Goal: Task Accomplishment & Management: Complete application form

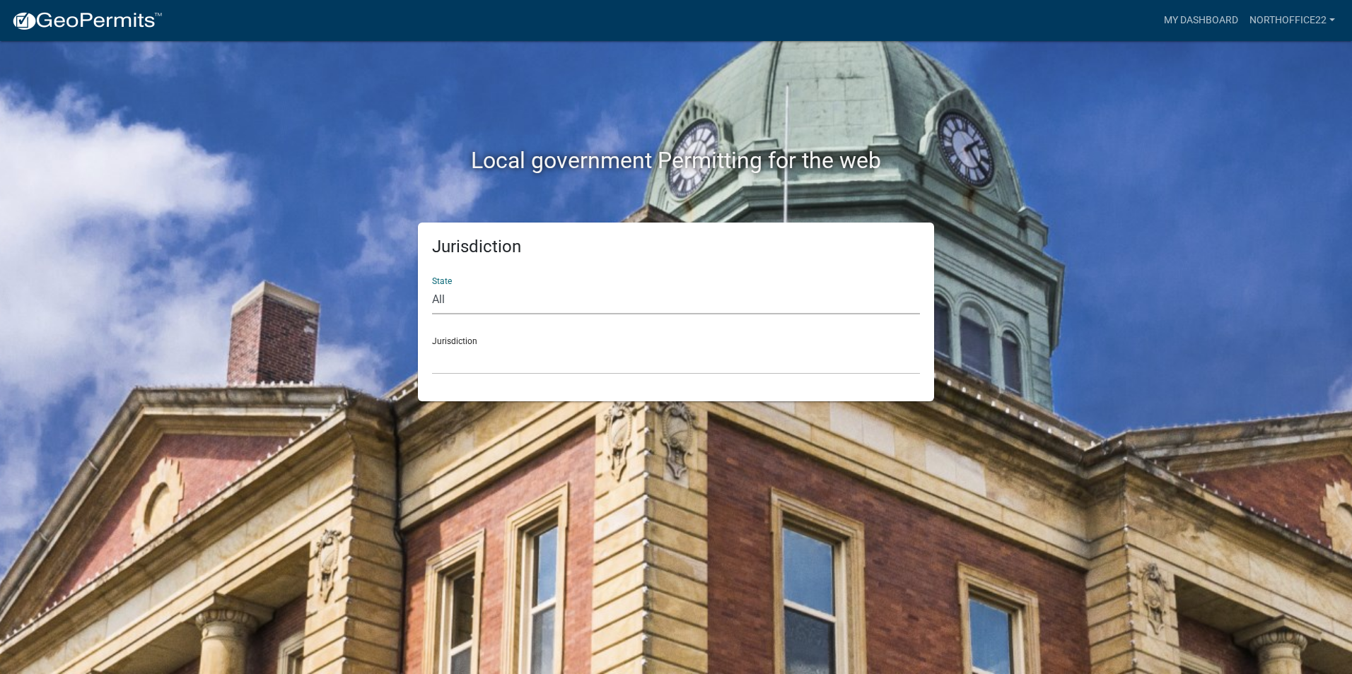
click at [599, 302] on select "All [US_STATE] [US_STATE] [US_STATE] [US_STATE] [US_STATE] [US_STATE] [US_STATE…" at bounding box center [676, 300] width 488 height 29
select select "[US_STATE]"
click at [432, 286] on select "All [US_STATE] [US_STATE] [US_STATE] [US_STATE] [US_STATE] [US_STATE] [US_STATE…" at bounding box center [676, 300] width 488 height 29
click at [551, 368] on select "City of [GEOGRAPHIC_DATA], [US_STATE] City of [GEOGRAPHIC_DATA], [US_STATE] Cit…" at bounding box center [676, 360] width 488 height 29
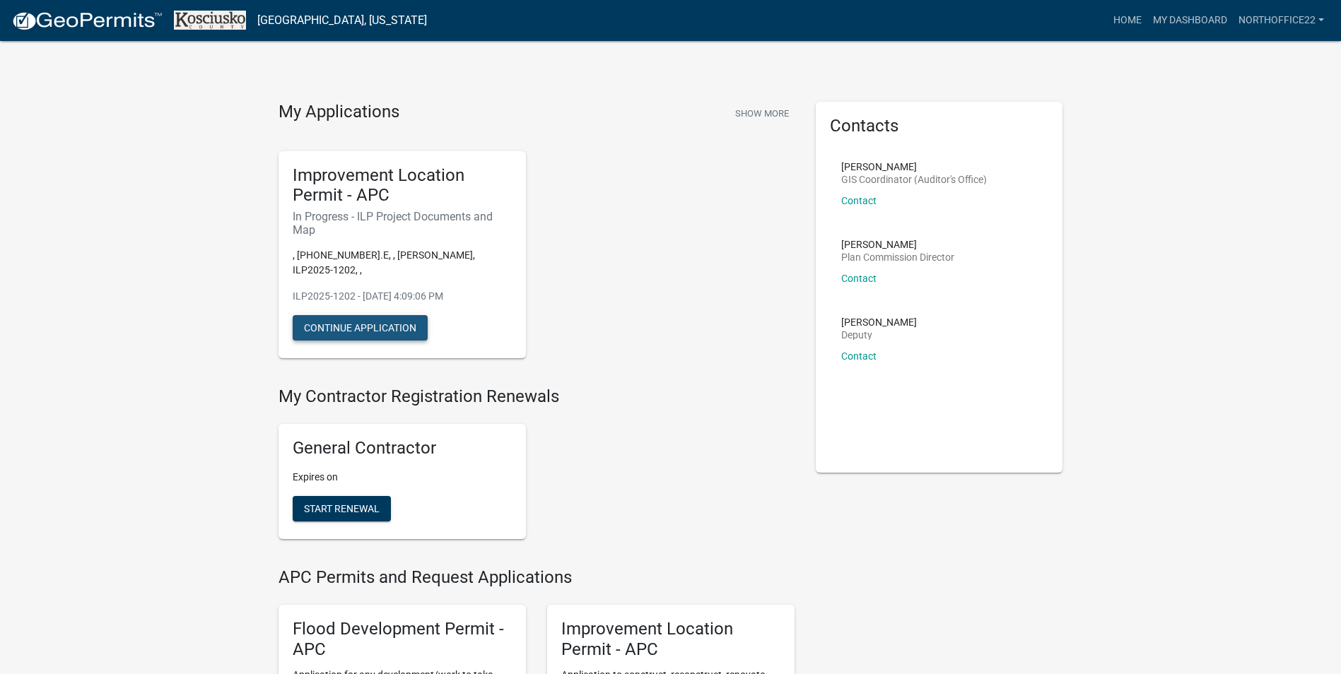
click at [382, 321] on button "Continue Application" at bounding box center [360, 327] width 135 height 25
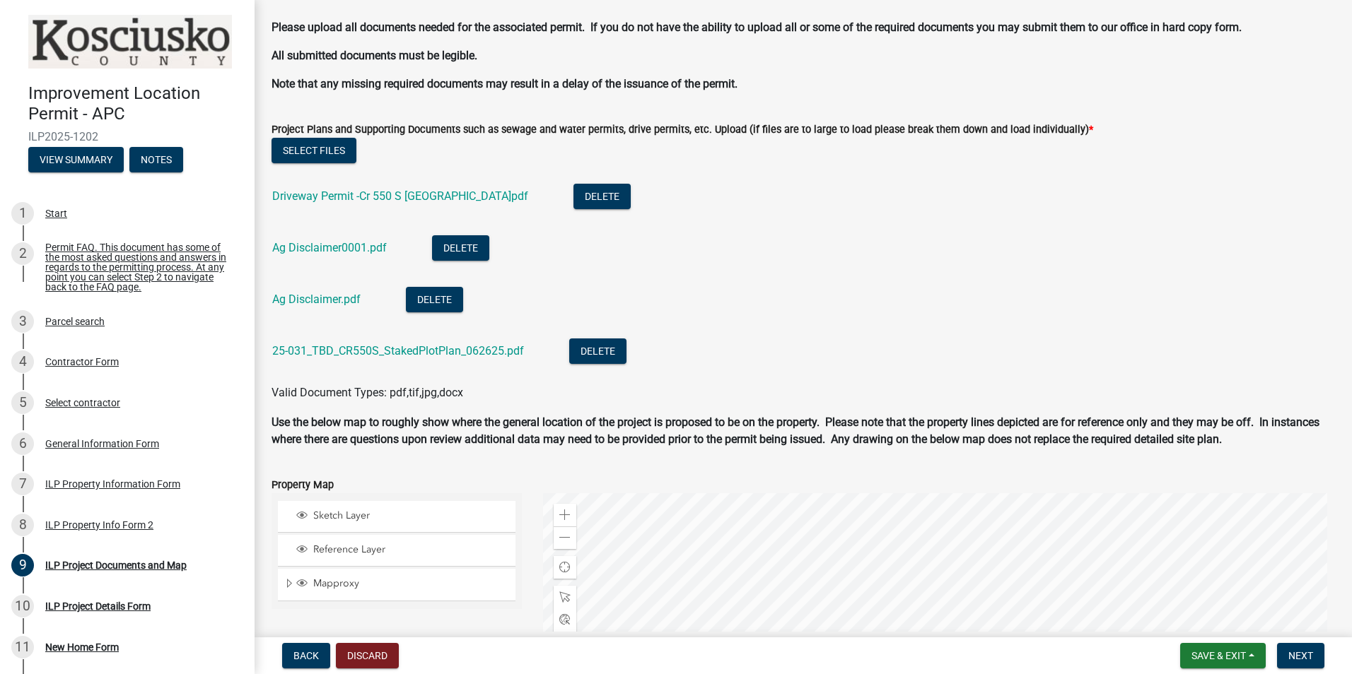
scroll to position [1330, 0]
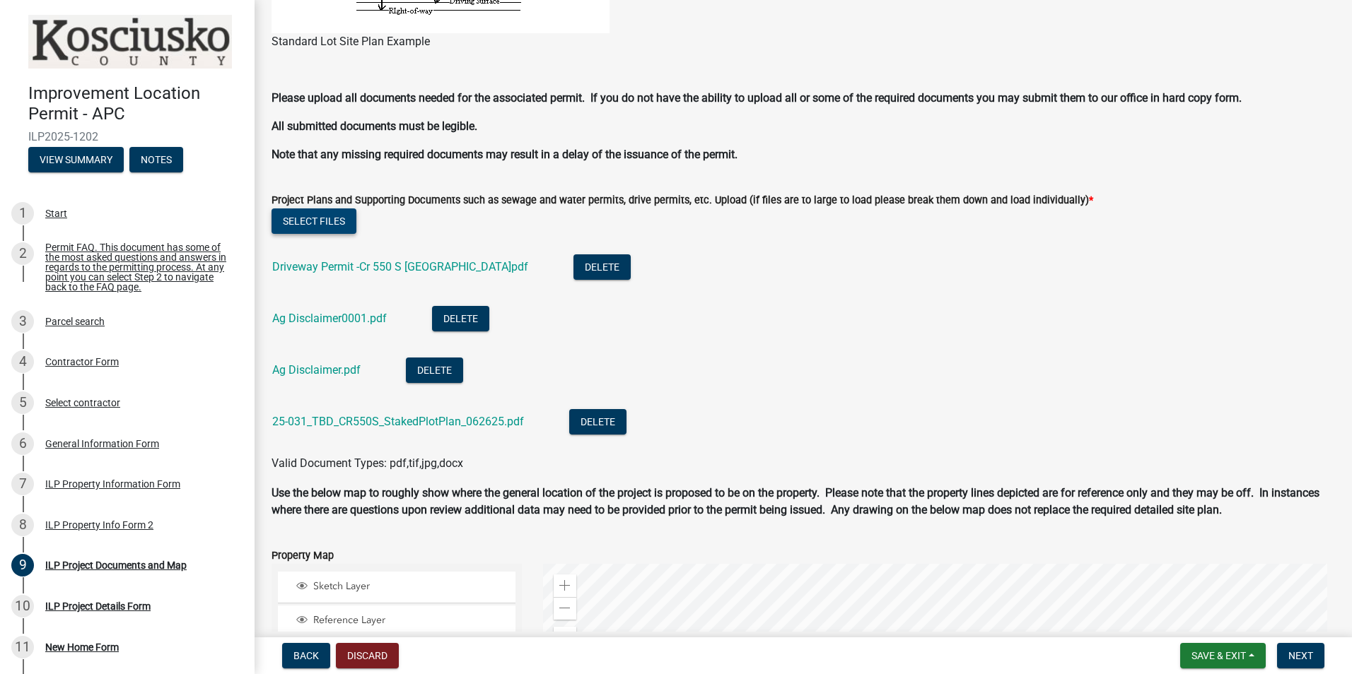
click at [344, 213] on button "Select files" at bounding box center [313, 221] width 85 height 25
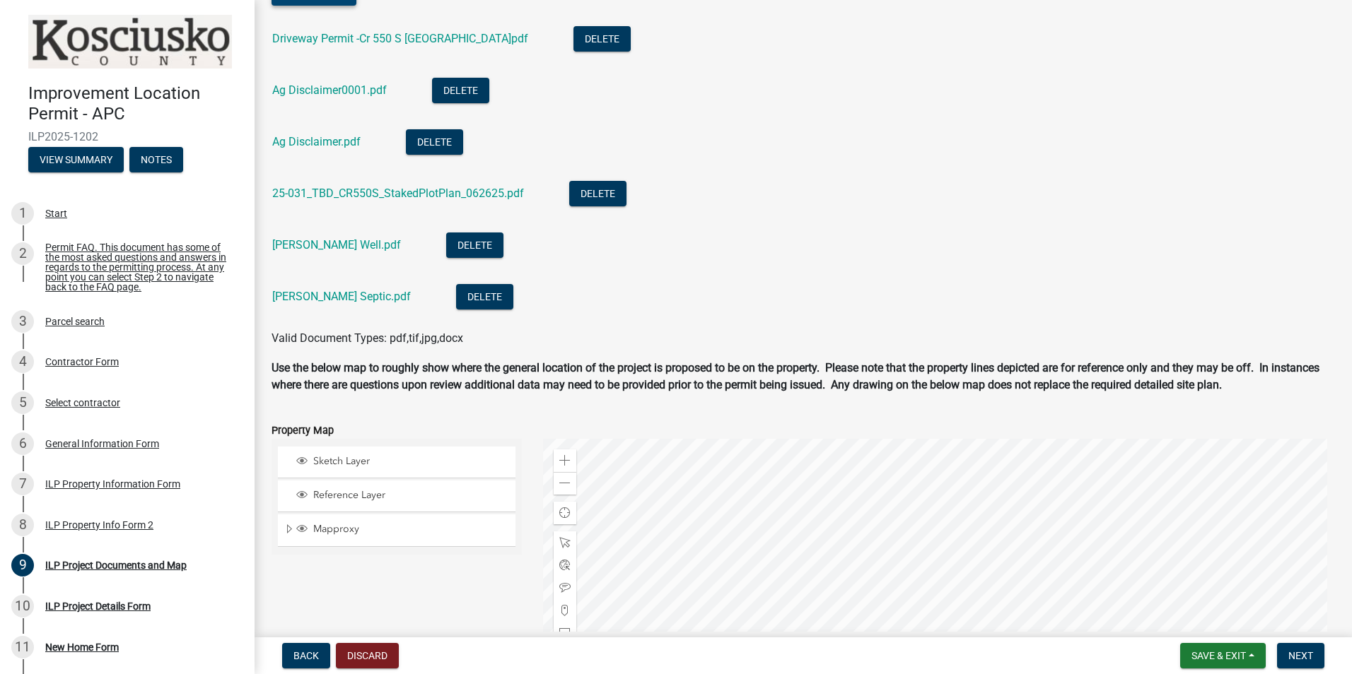
scroll to position [1683, 0]
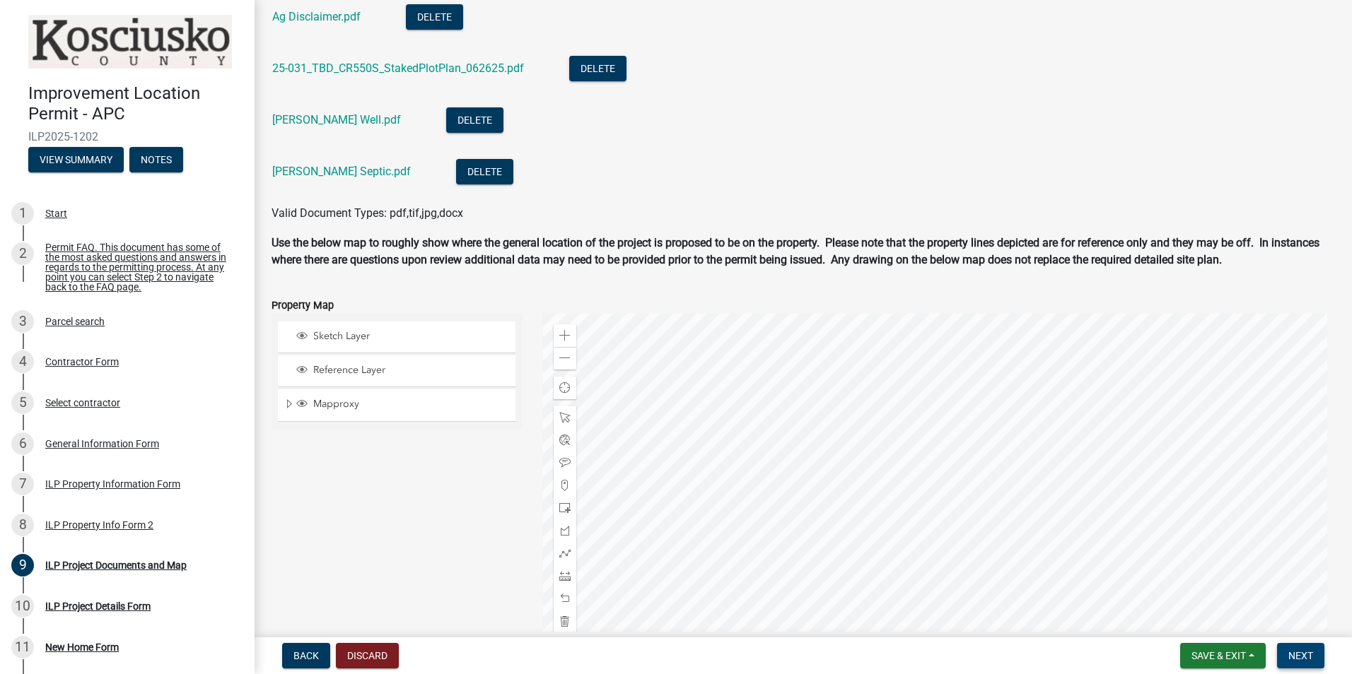
click at [1298, 658] on span "Next" at bounding box center [1300, 655] width 25 height 11
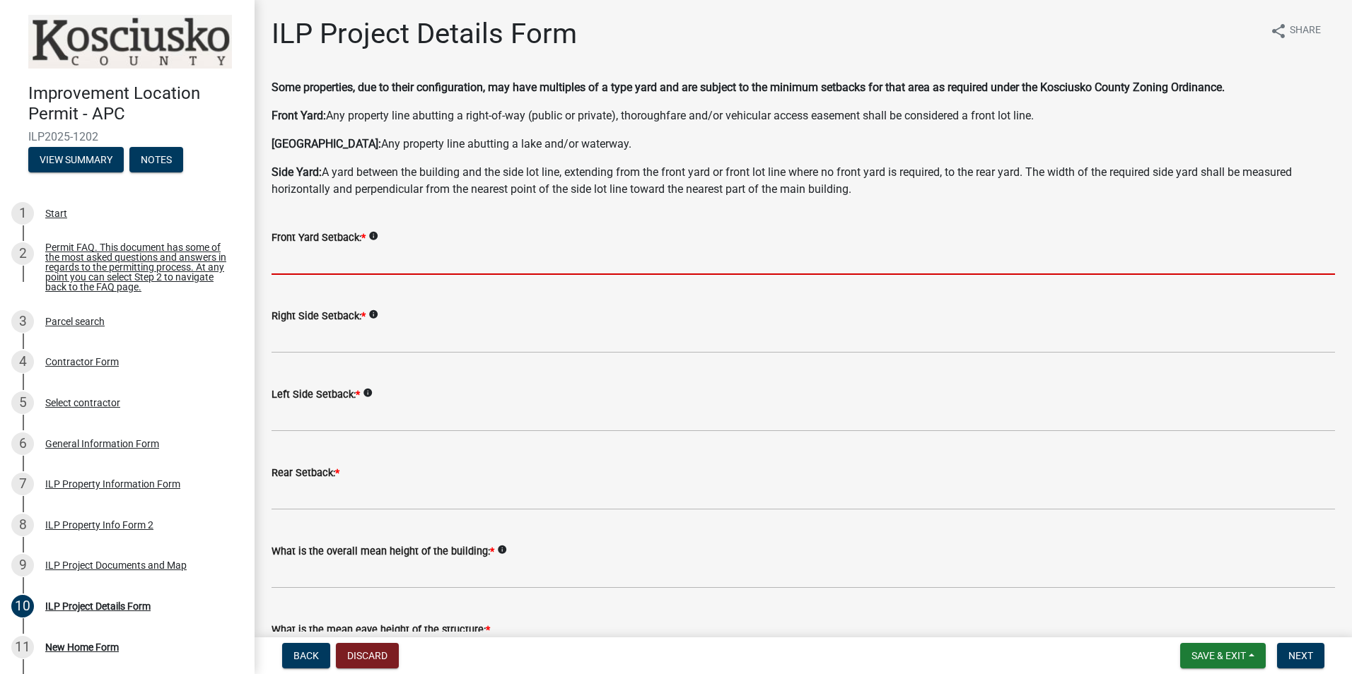
click at [347, 266] on input "text" at bounding box center [802, 260] width 1063 height 29
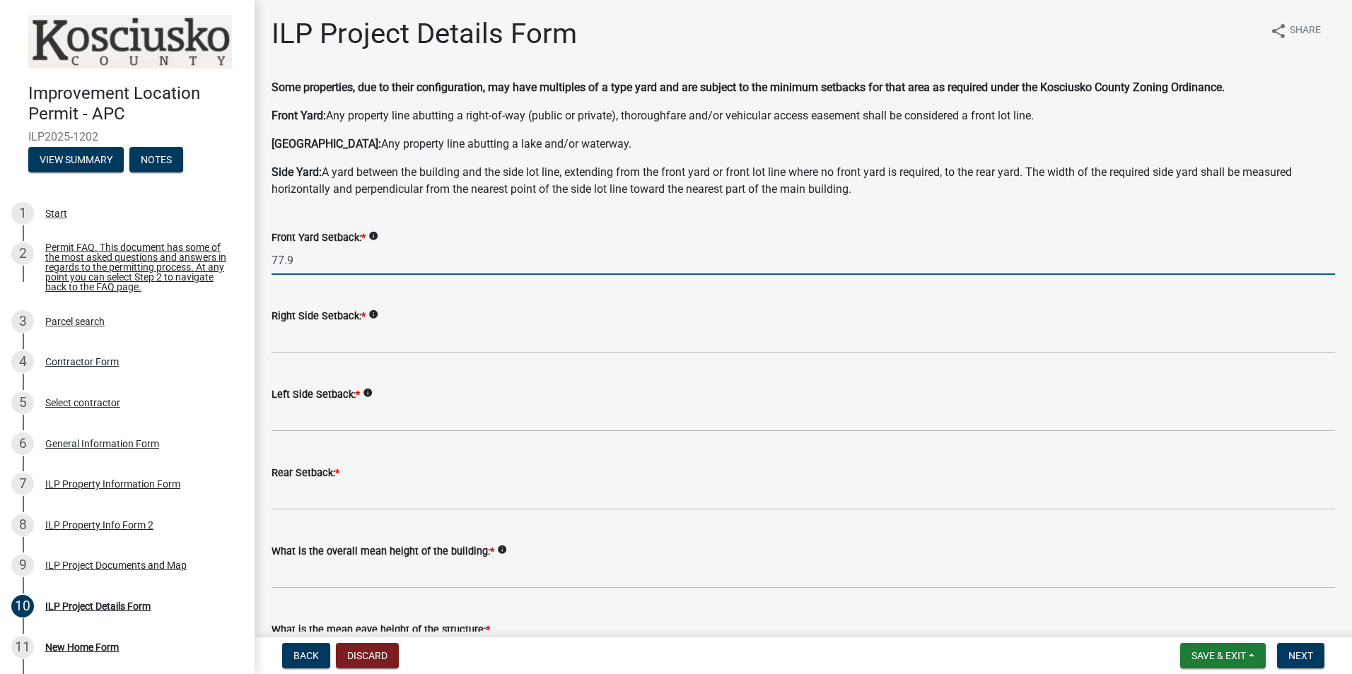
type input "77.9"
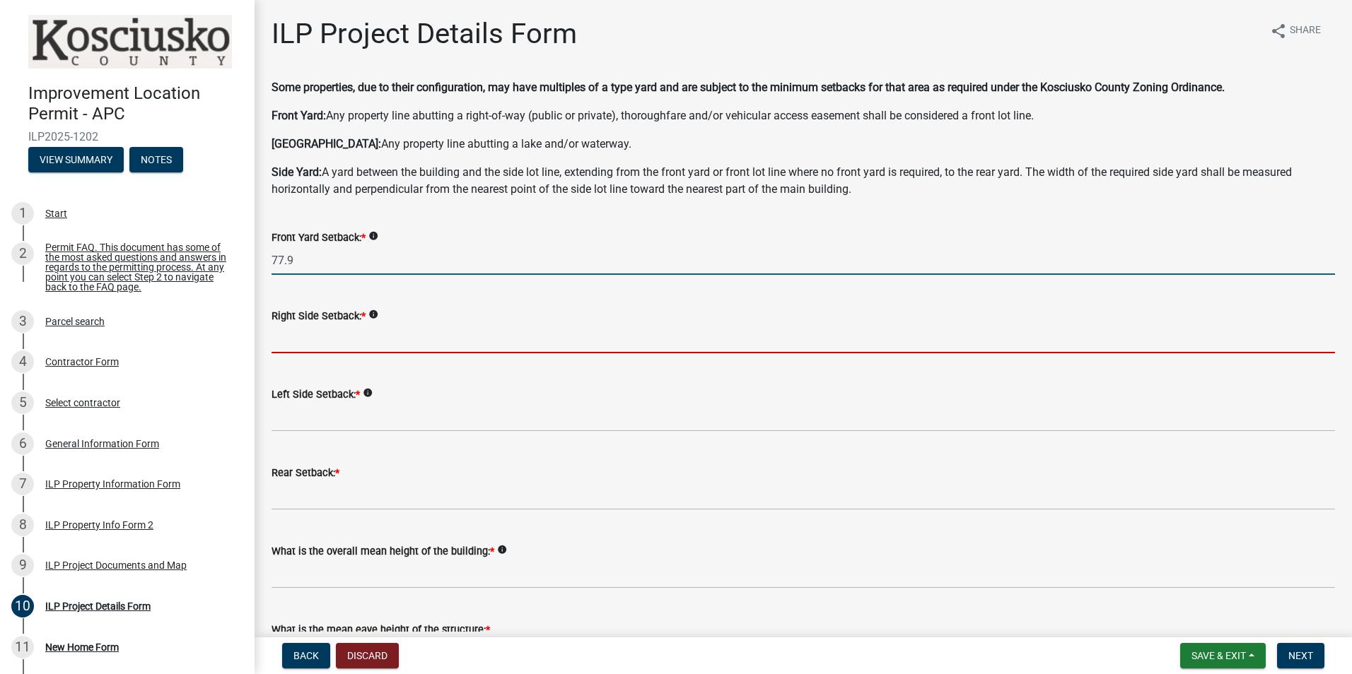
click at [321, 333] on input "text" at bounding box center [802, 338] width 1063 height 29
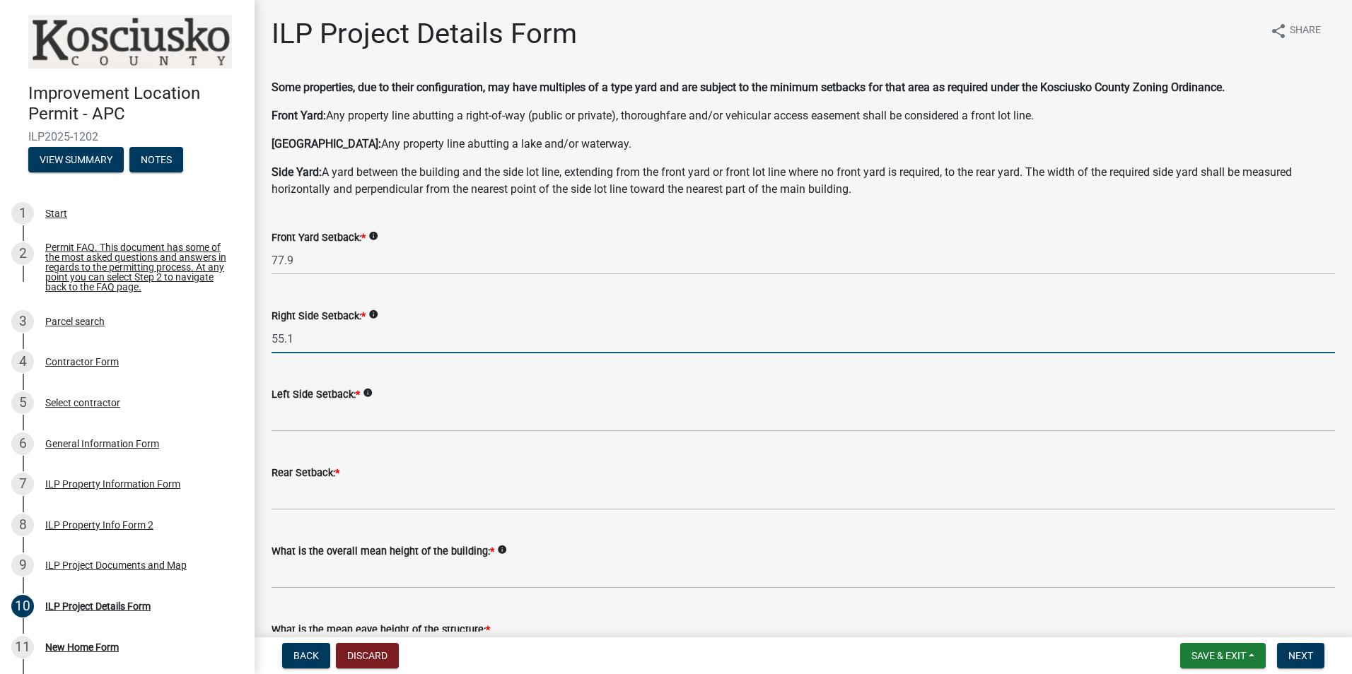
type input "55.1"
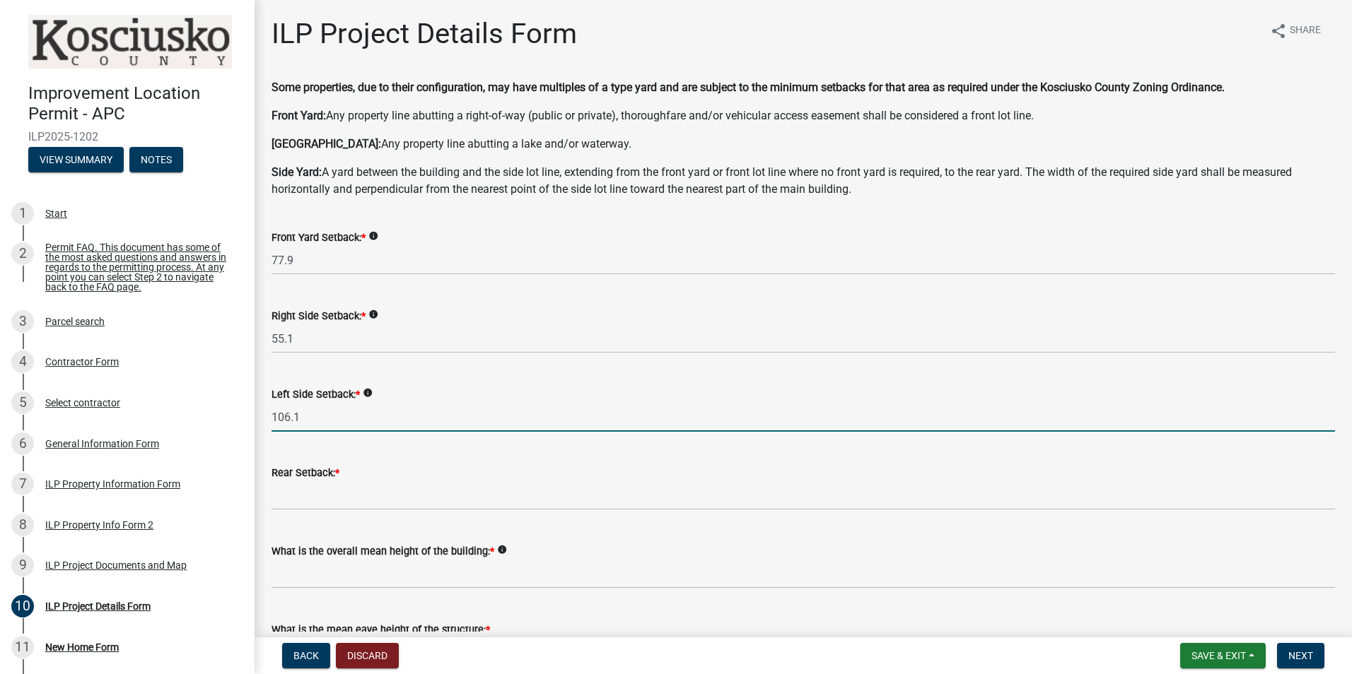
type input "106.1"
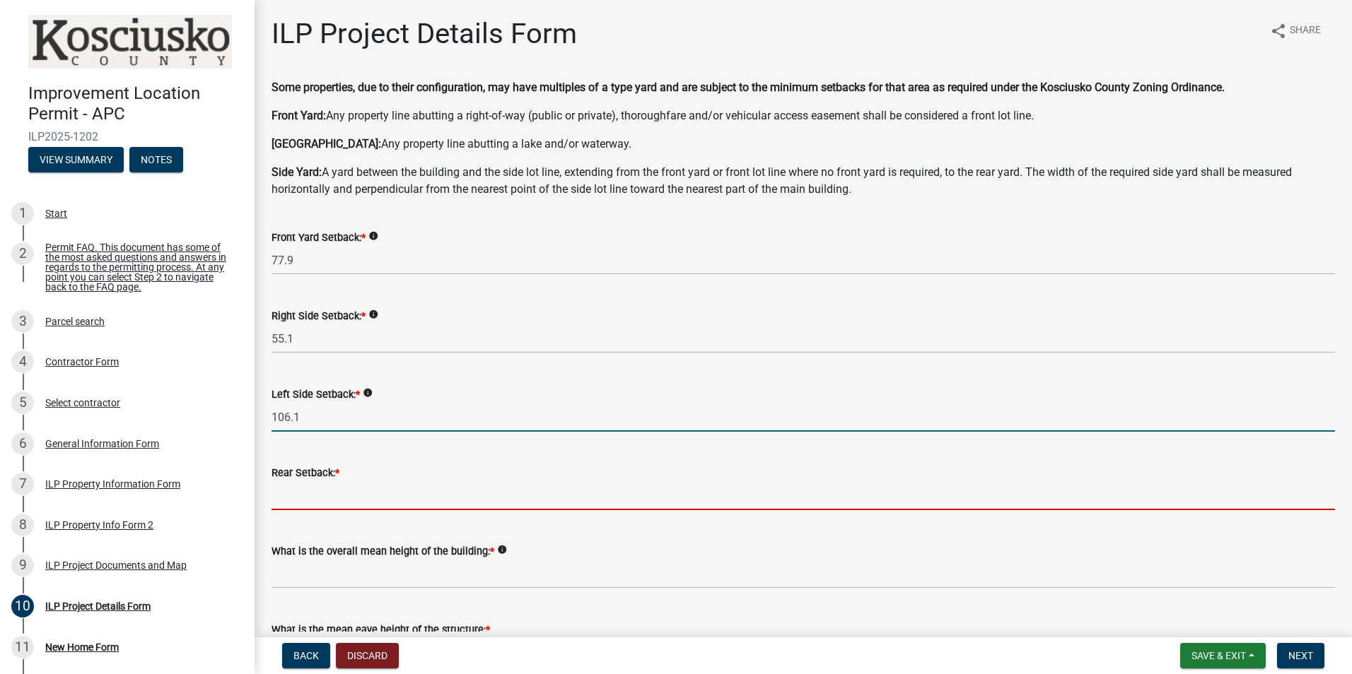
click at [324, 503] on input "text" at bounding box center [802, 495] width 1063 height 29
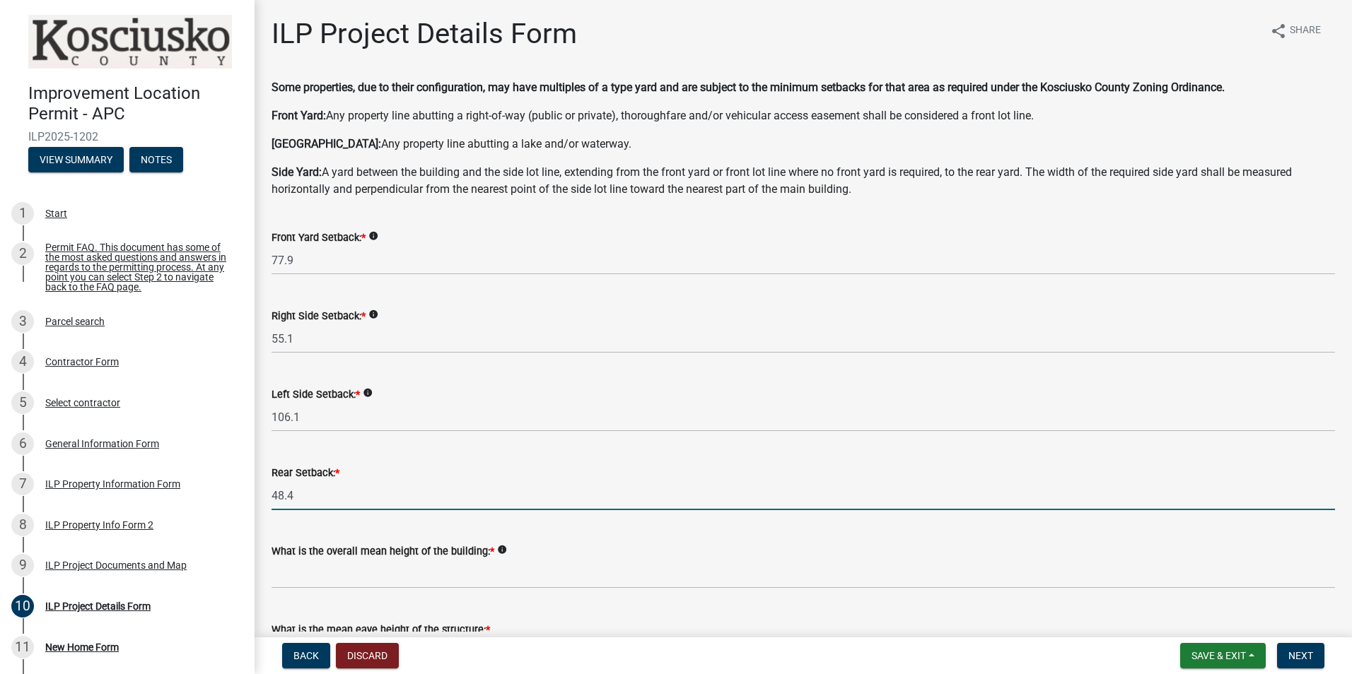
scroll to position [71, 0]
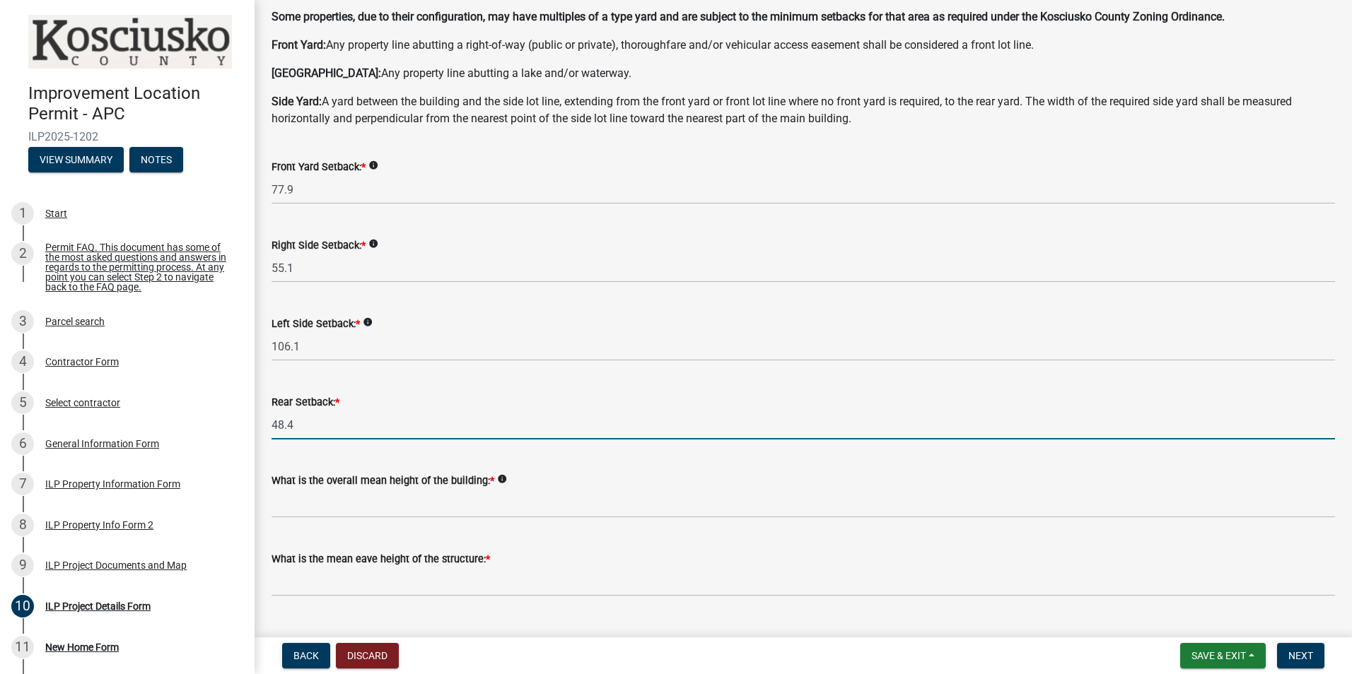
type input "48.4"
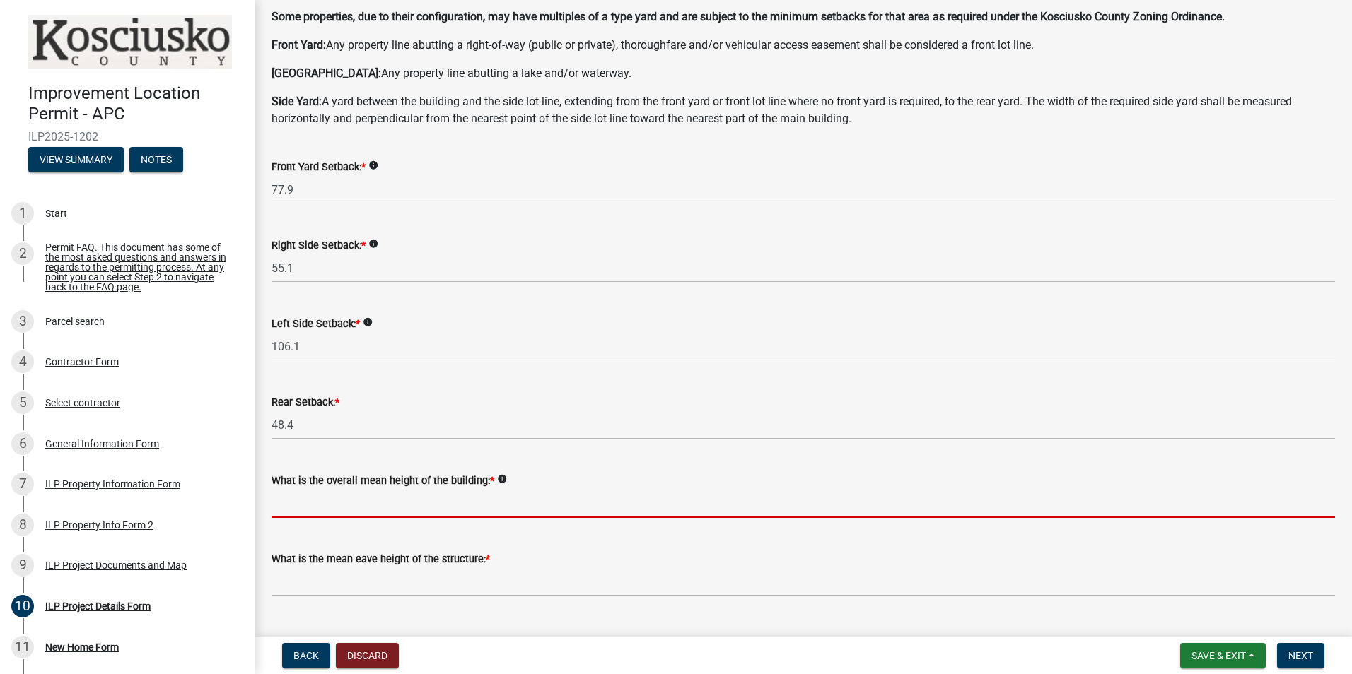
click at [363, 501] on input "text" at bounding box center [802, 503] width 1063 height 29
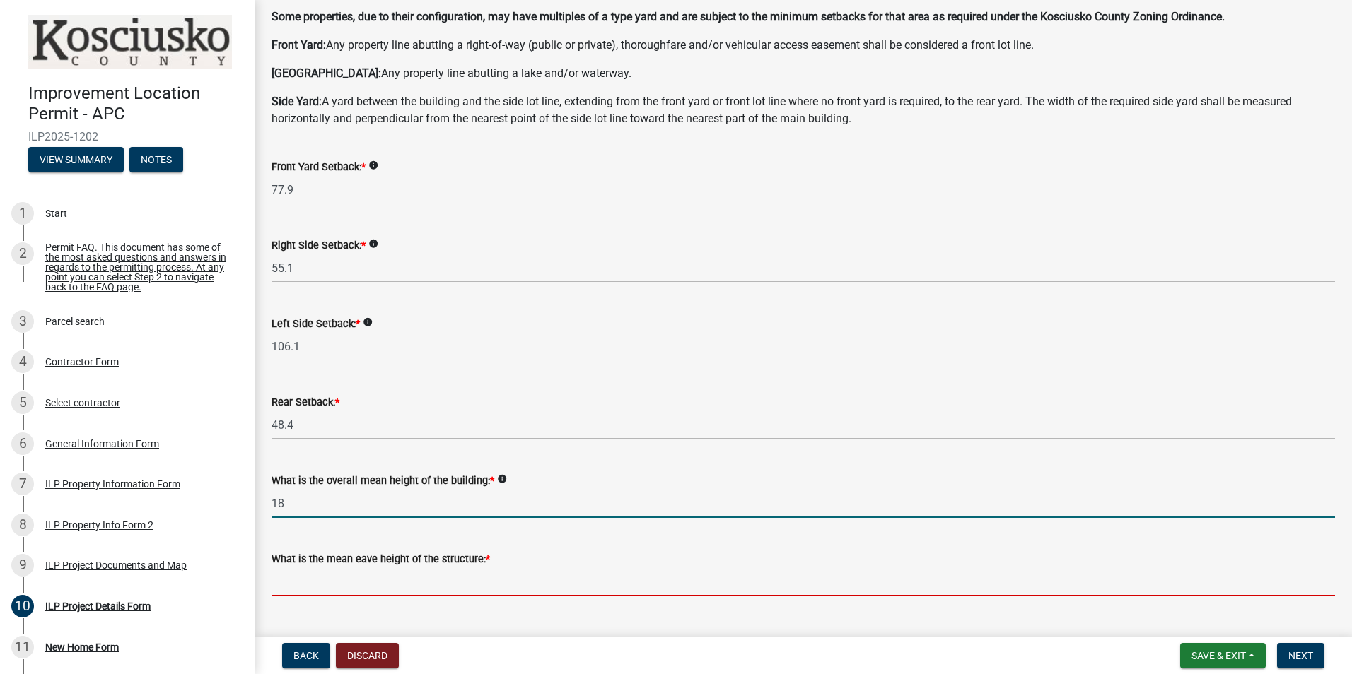
type input "18.0"
click at [278, 573] on input "text" at bounding box center [802, 582] width 1063 height 29
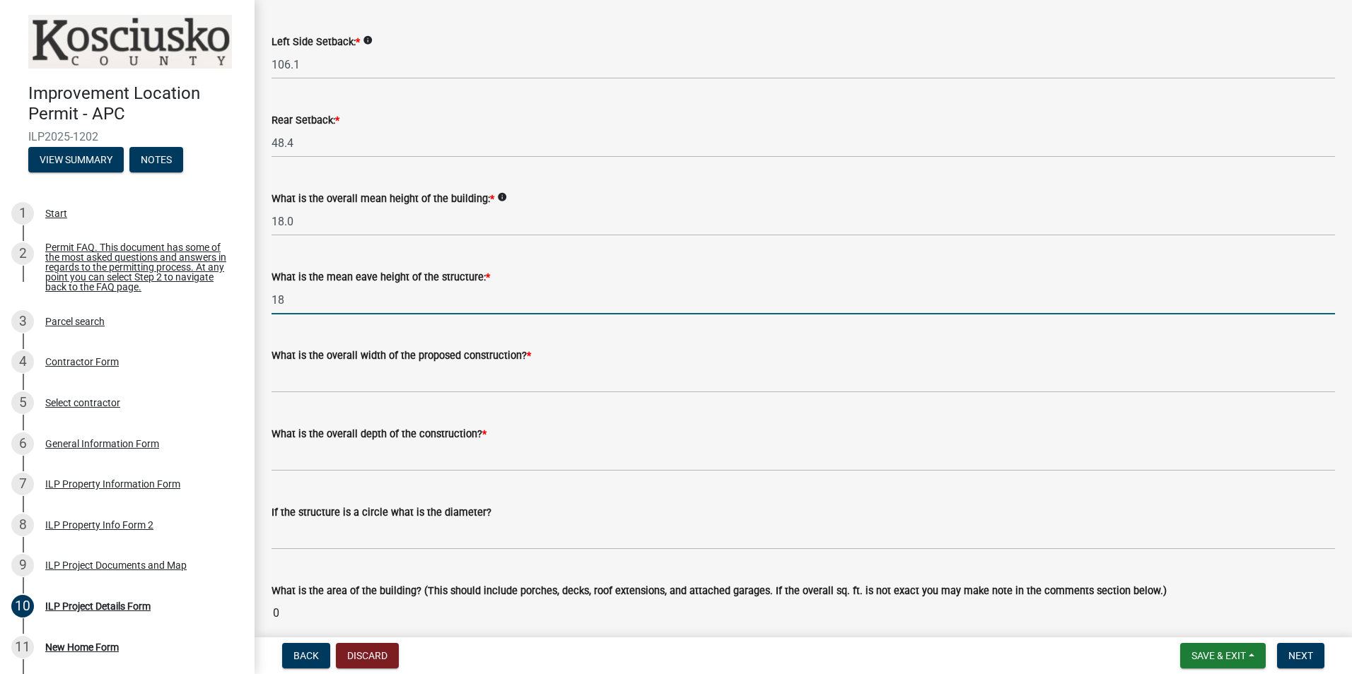
scroll to position [353, 0]
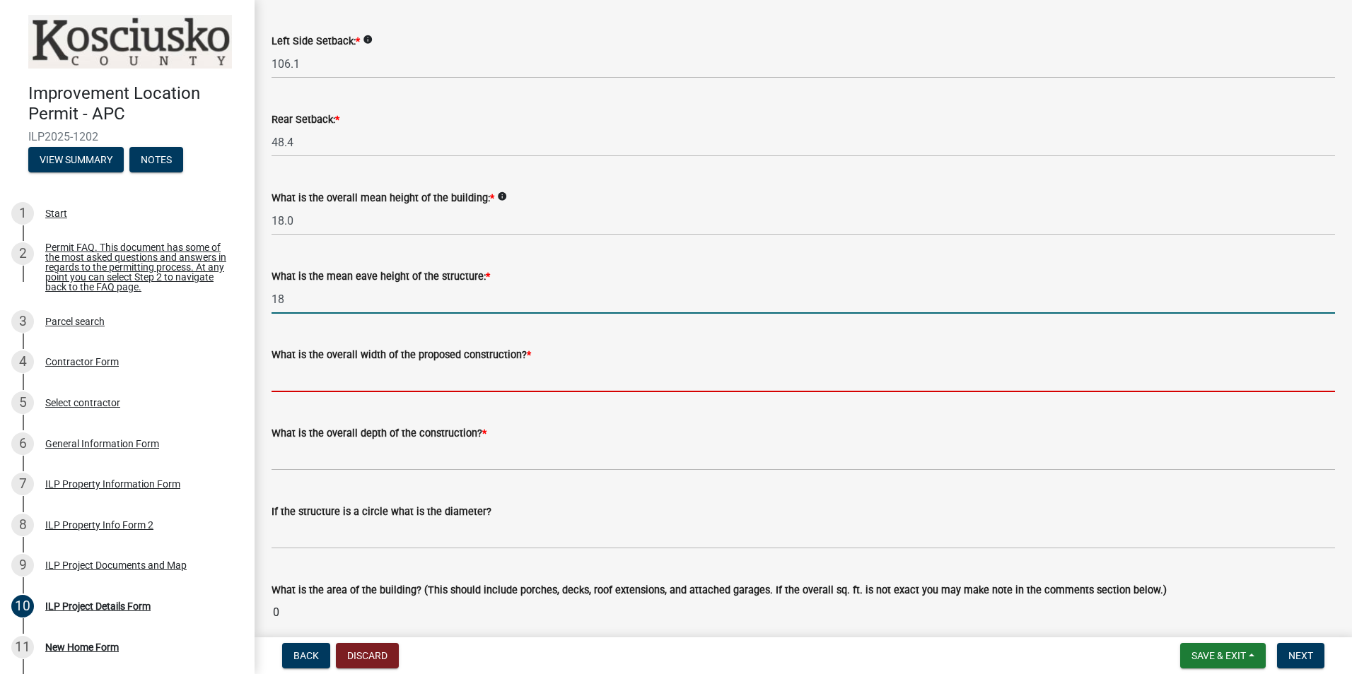
type input "18.0"
click at [376, 386] on input "text" at bounding box center [802, 377] width 1063 height 29
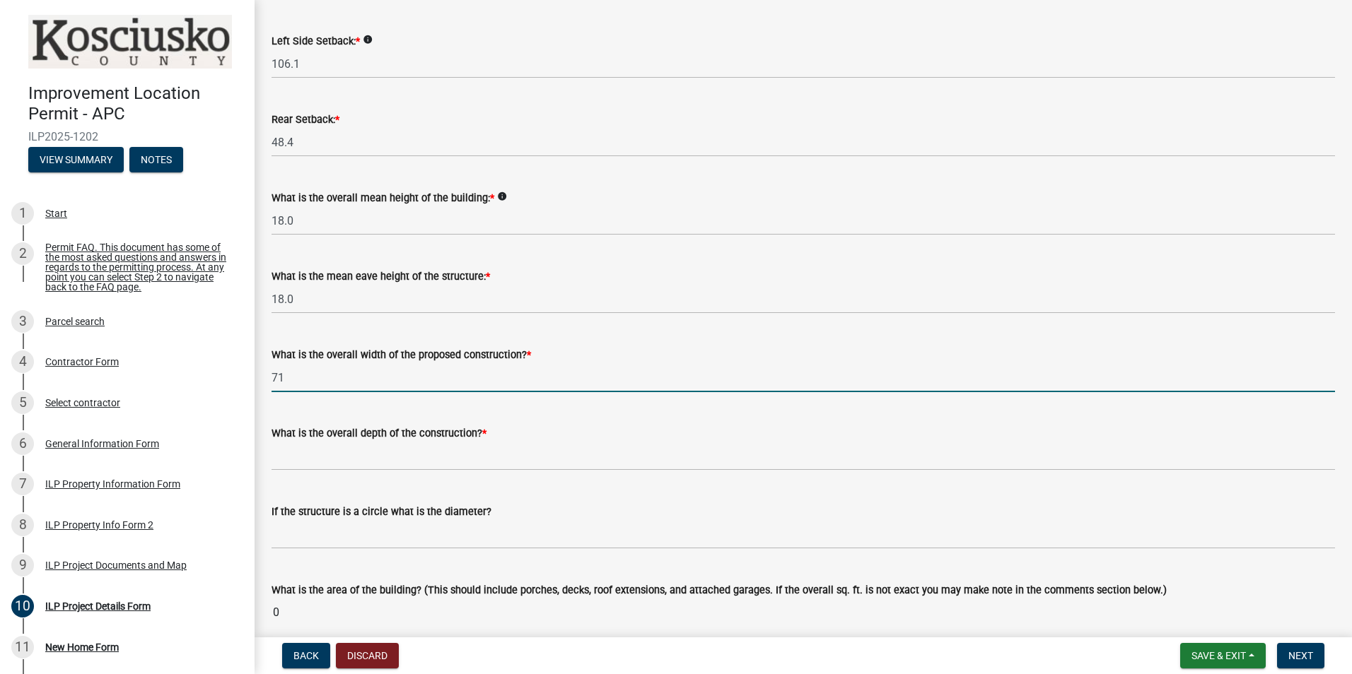
type input "71.00"
click at [509, 438] on div "What is the overall depth of the construction? *" at bounding box center [802, 433] width 1063 height 17
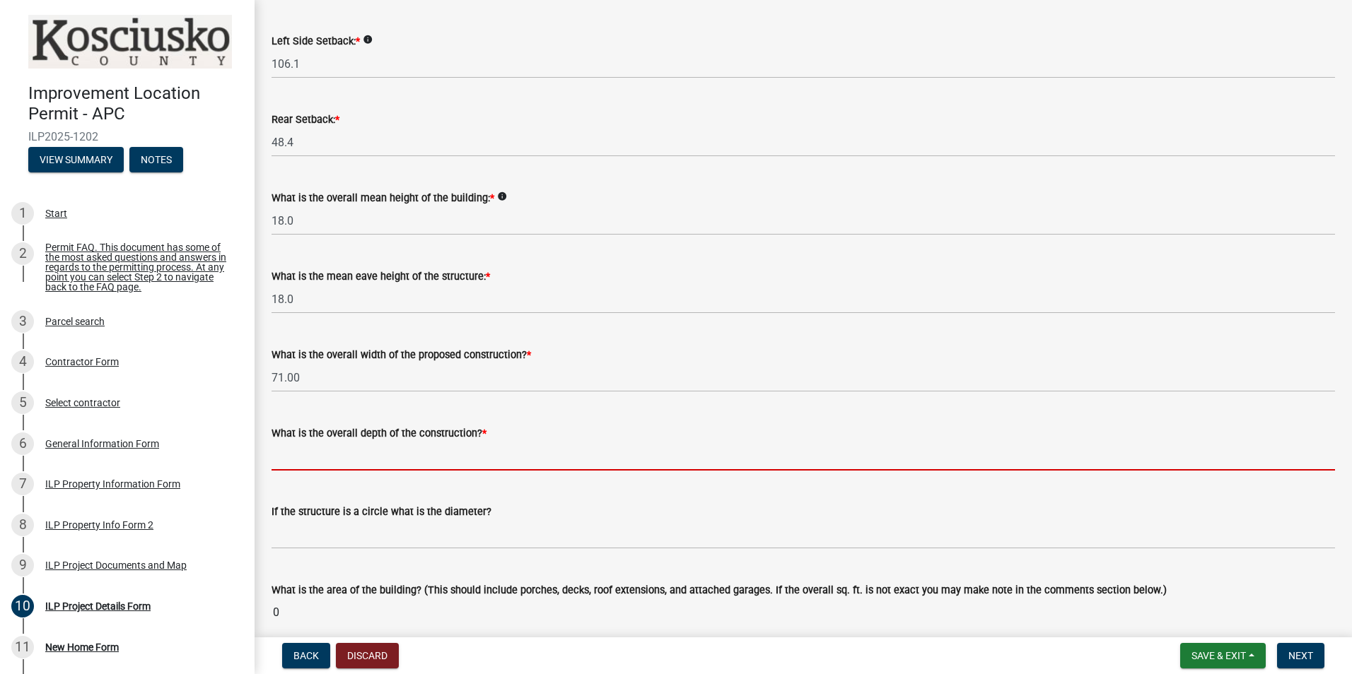
drag, startPoint x: 608, startPoint y: 455, endPoint x: 1164, endPoint y: 471, distance: 555.9
click at [608, 455] on input "text" at bounding box center [802, 456] width 1063 height 29
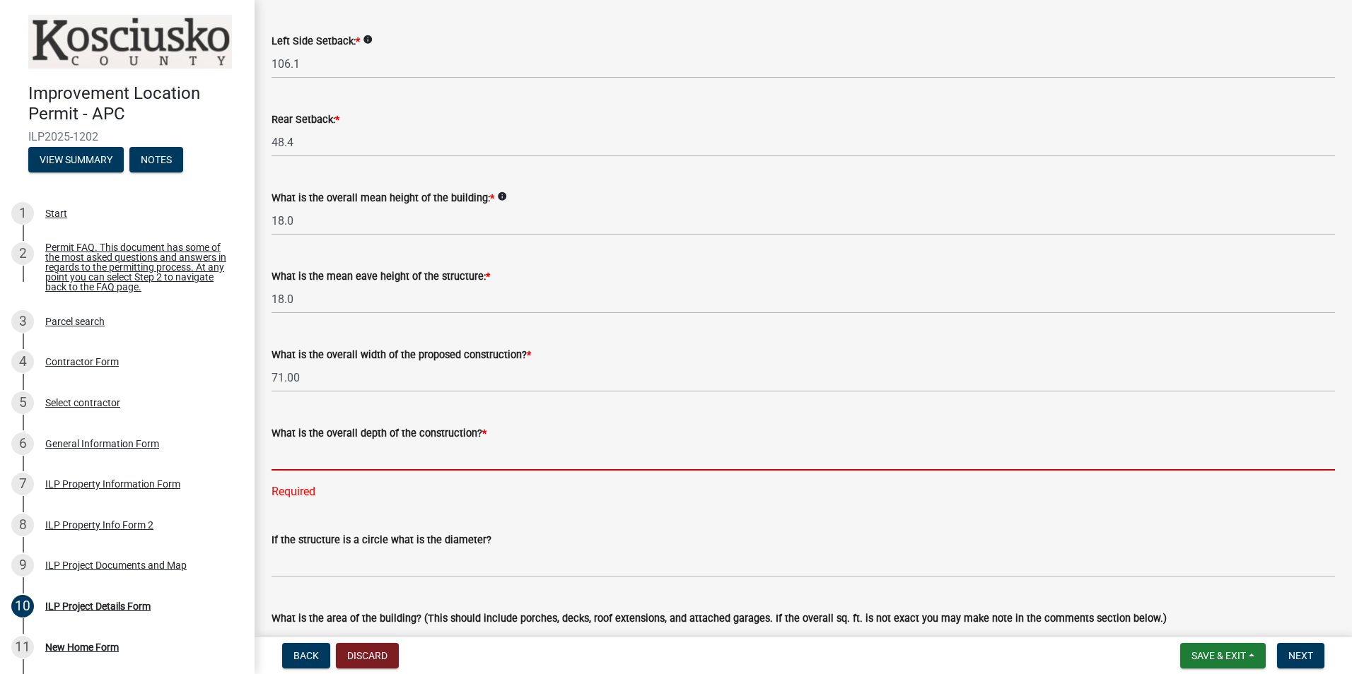
click at [331, 455] on input "text" at bounding box center [802, 456] width 1063 height 29
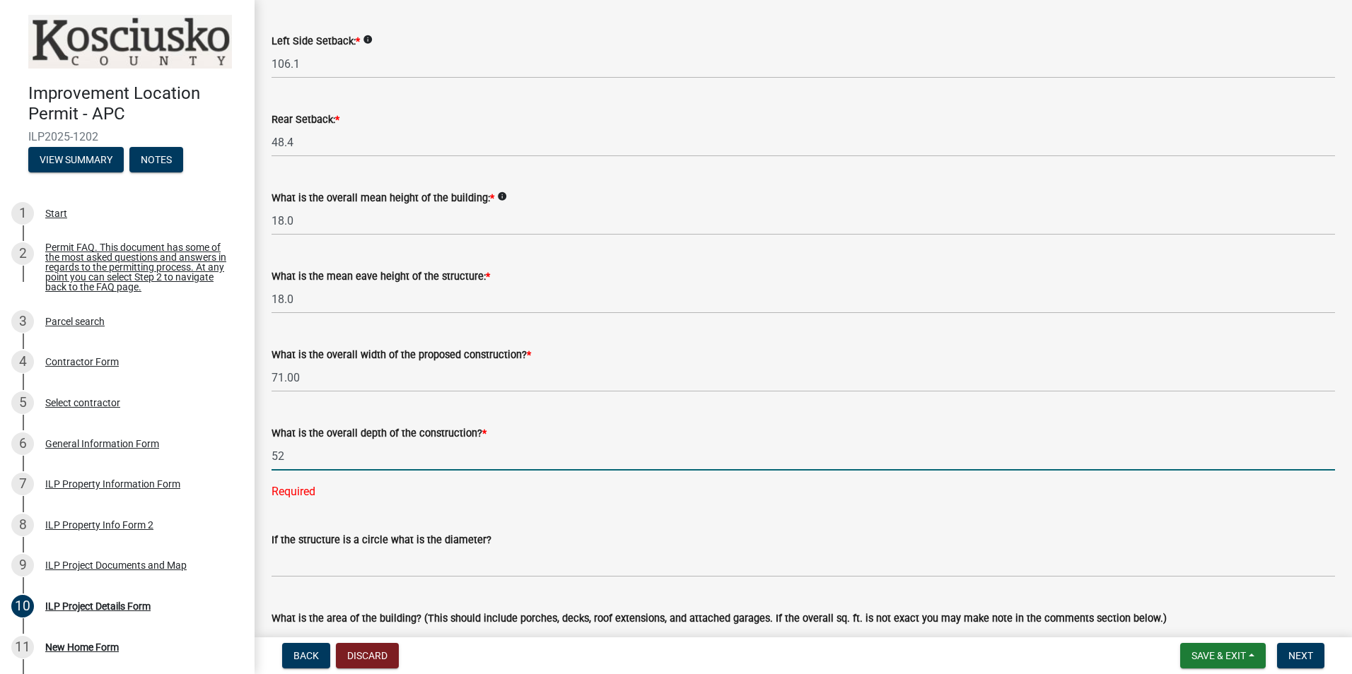
type input "52.00"
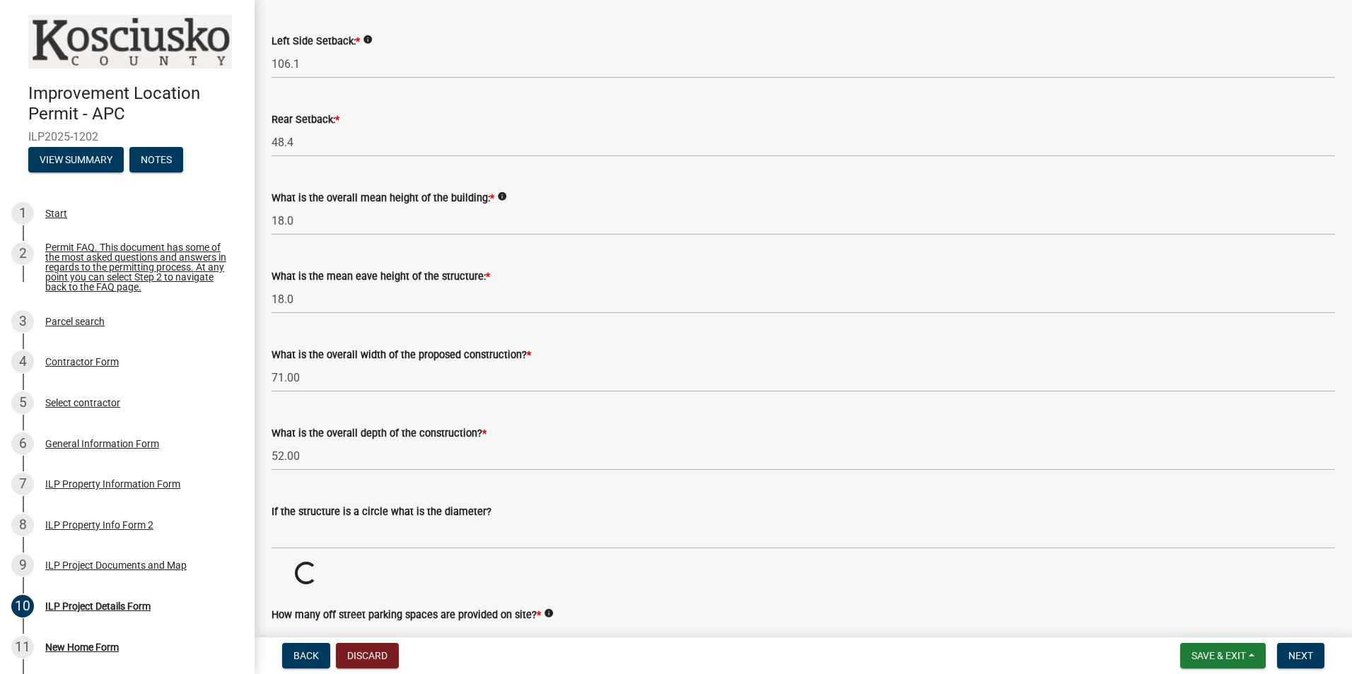
click at [527, 479] on wm-data-entity-input "What is the overall depth of the construction? * 52.00" at bounding box center [802, 444] width 1063 height 78
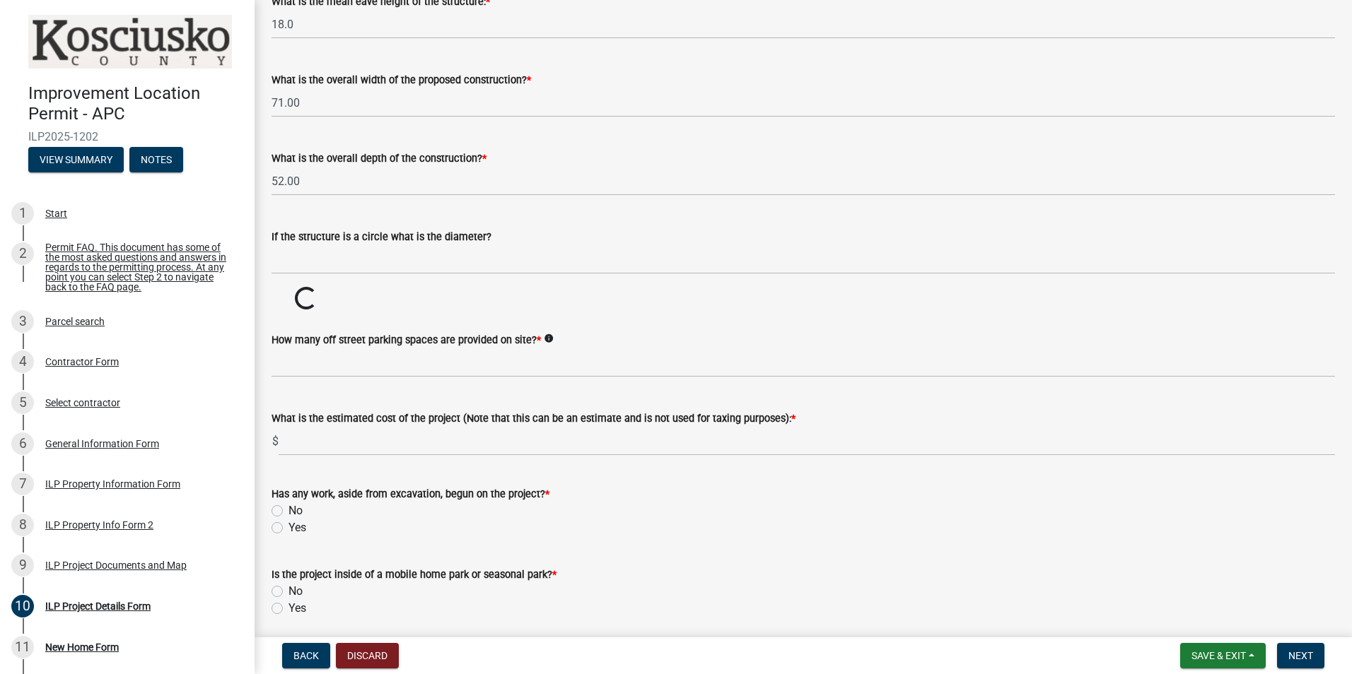
scroll to position [636, 0]
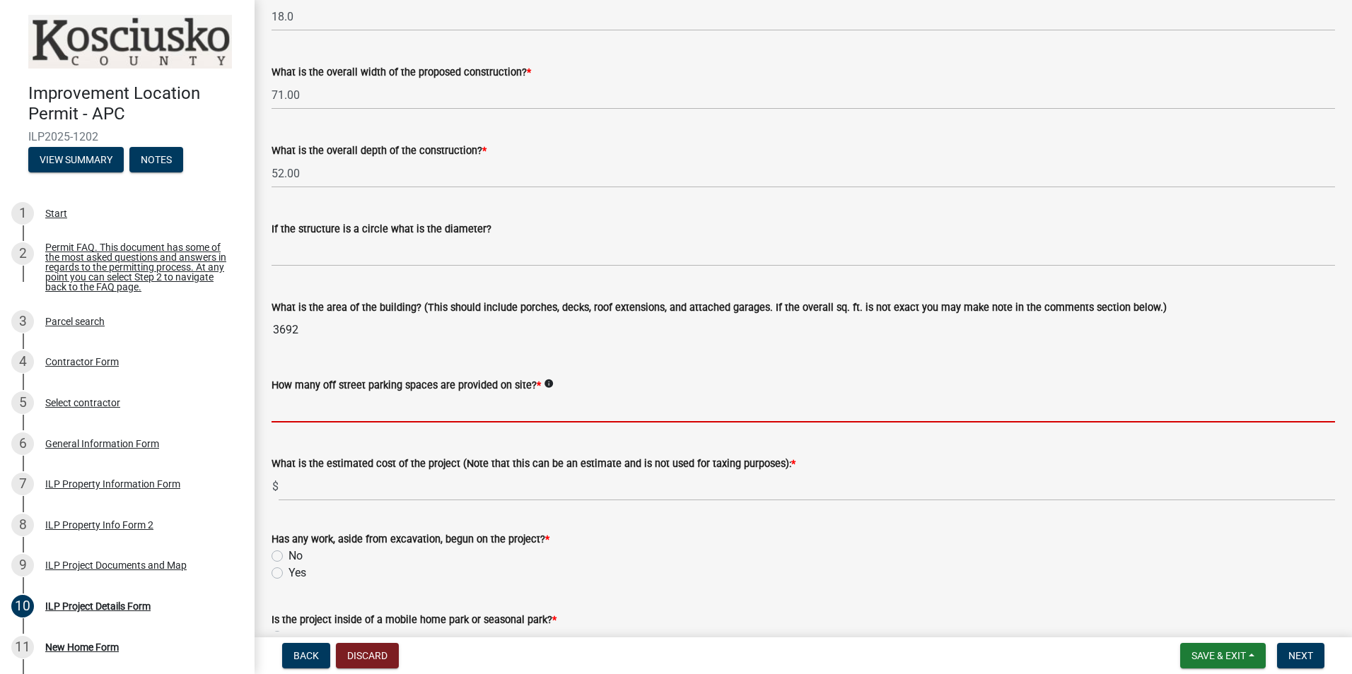
click at [352, 413] on input "text" at bounding box center [802, 408] width 1063 height 29
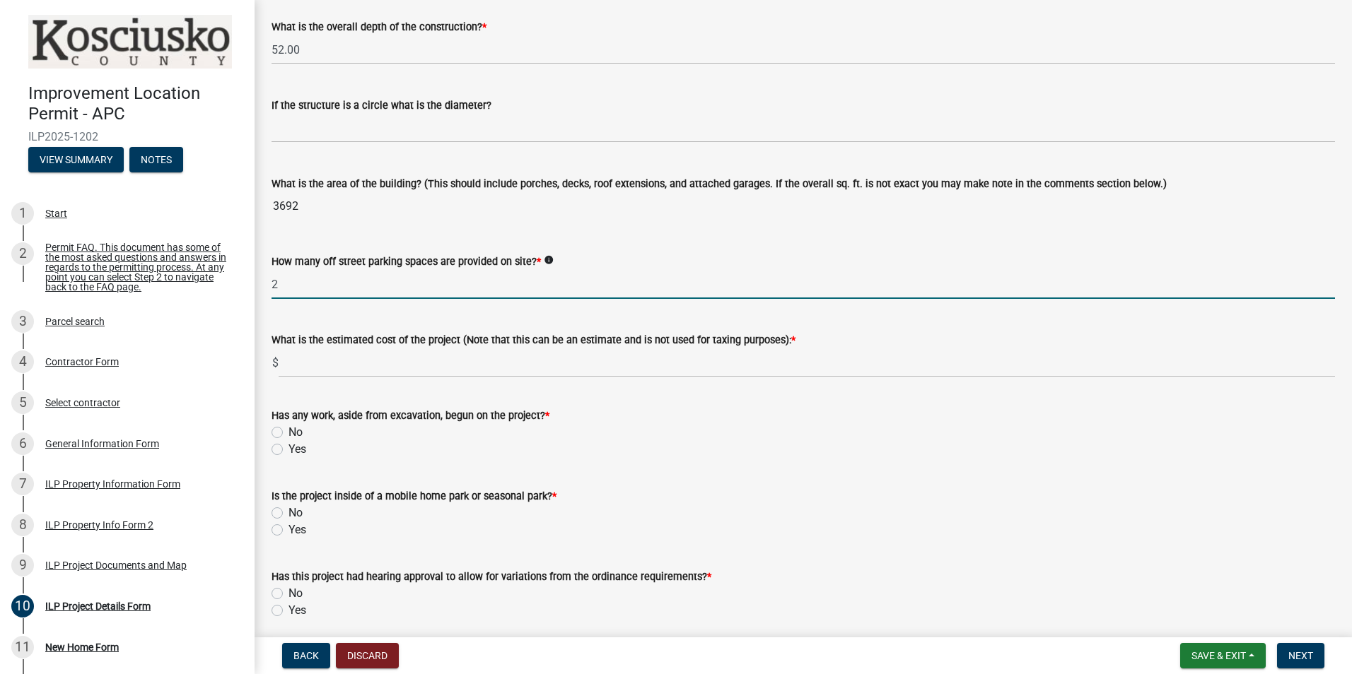
scroll to position [778, 0]
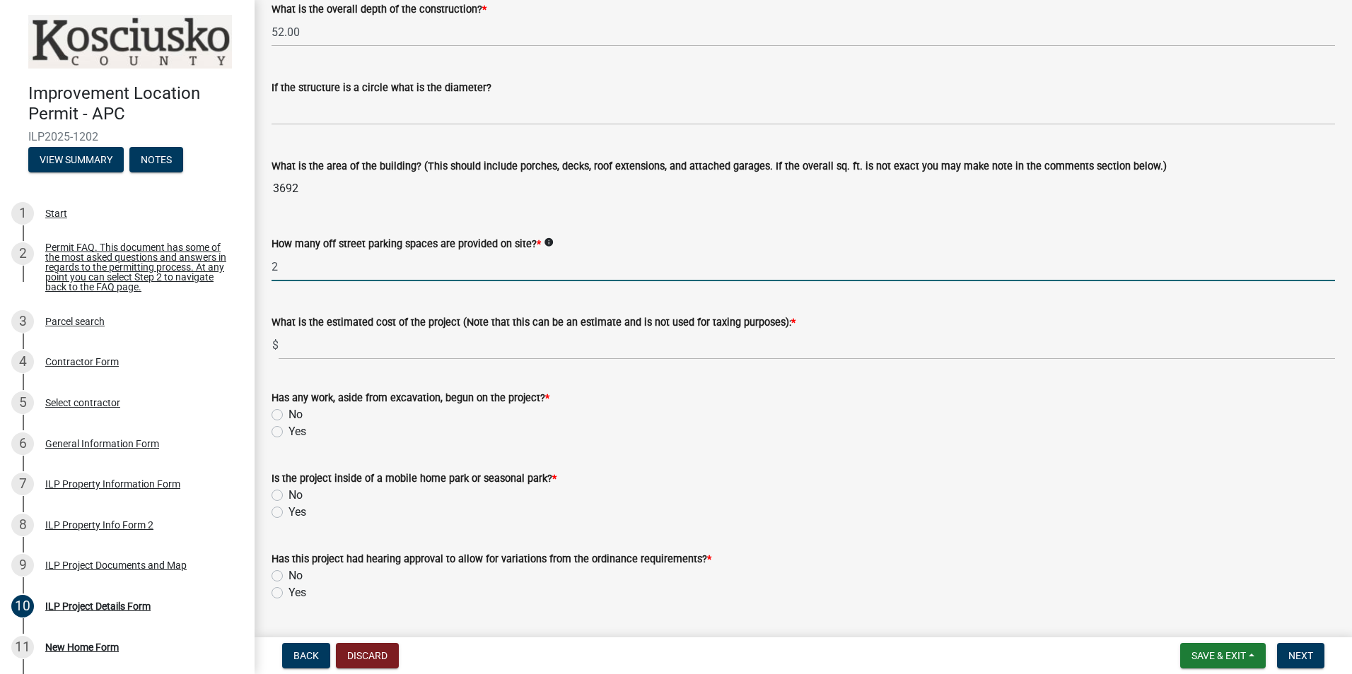
type input "2"
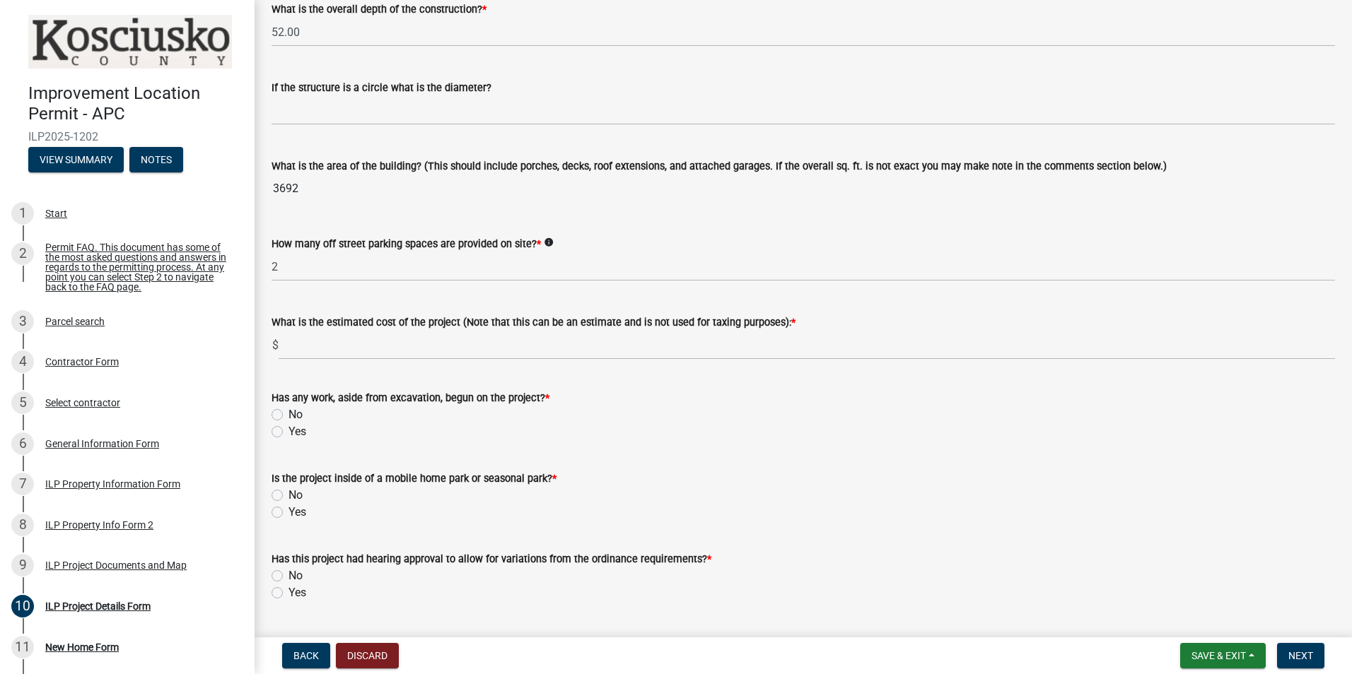
click at [288, 413] on label "No" at bounding box center [295, 414] width 14 height 17
click at [288, 413] on input "No" at bounding box center [292, 410] width 9 height 9
radio input "true"
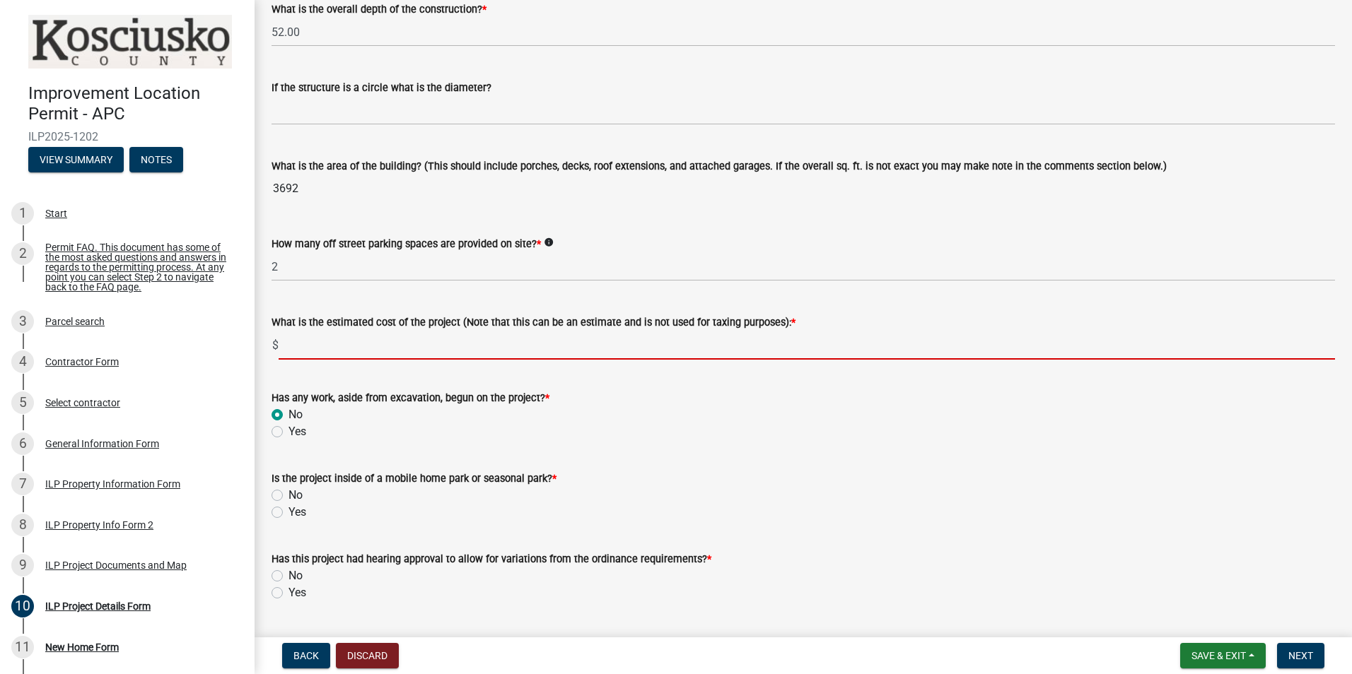
click at [341, 353] on input "text" at bounding box center [807, 345] width 1056 height 29
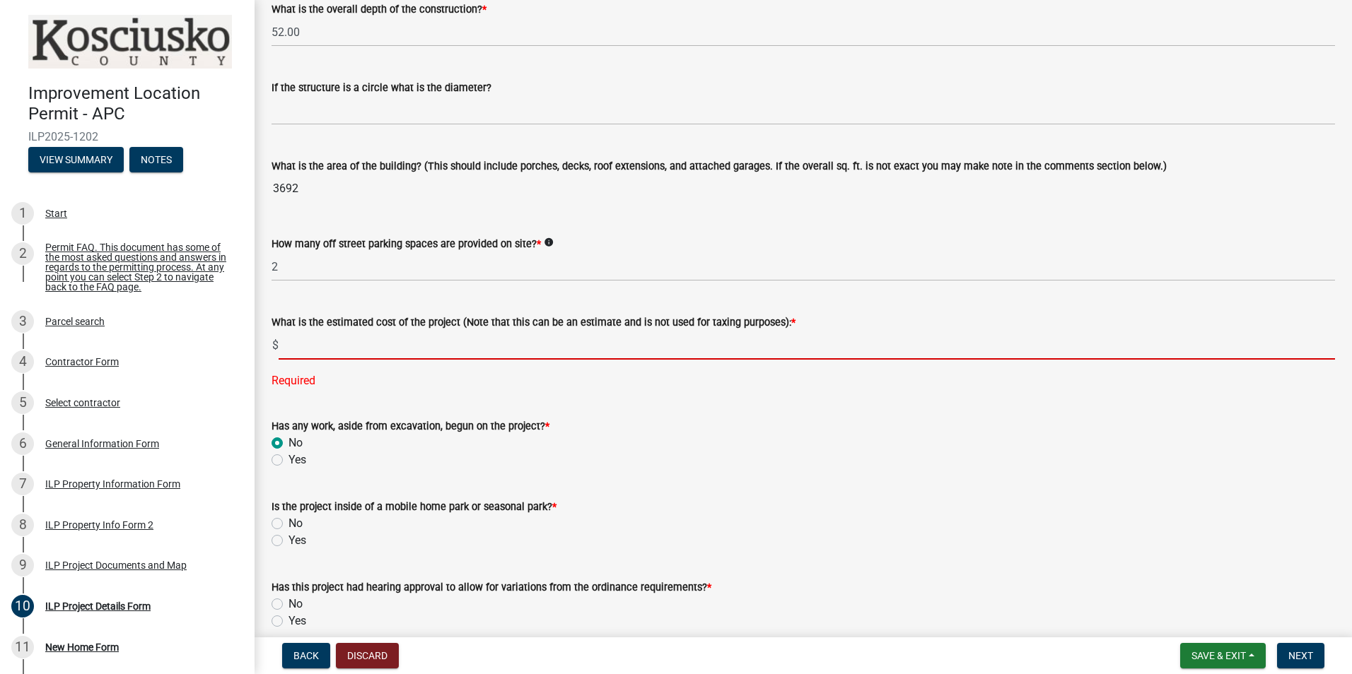
click at [329, 354] on input "text" at bounding box center [807, 345] width 1056 height 29
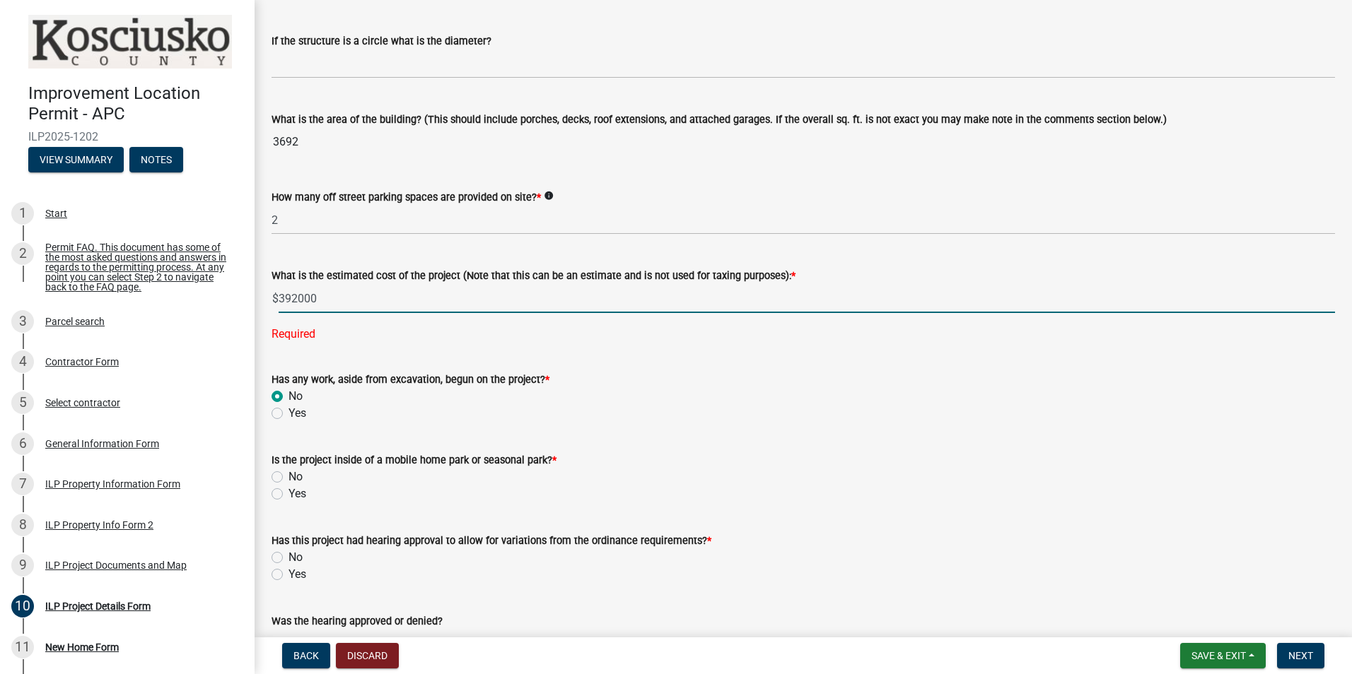
scroll to position [848, 0]
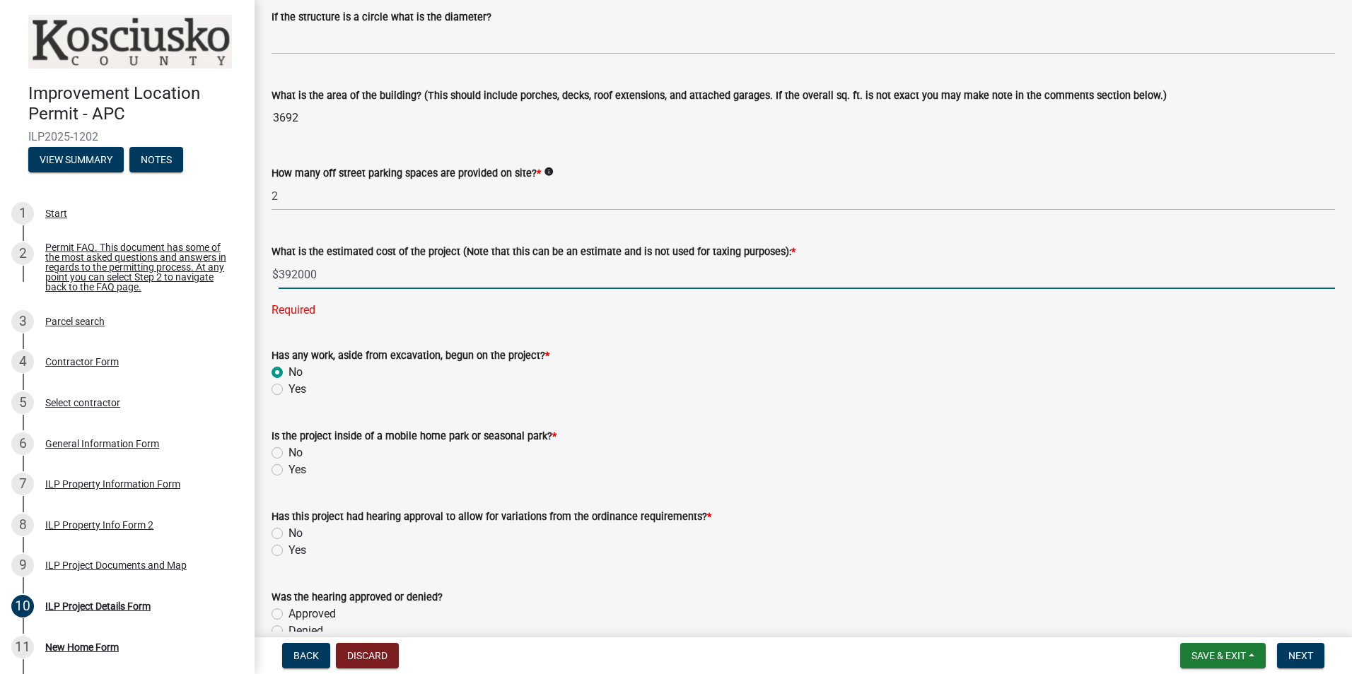
type input "392000"
click at [281, 453] on wm-data-entity-input "Is the project inside of a mobile home park or seasonal park? * No Yes" at bounding box center [802, 451] width 1063 height 81
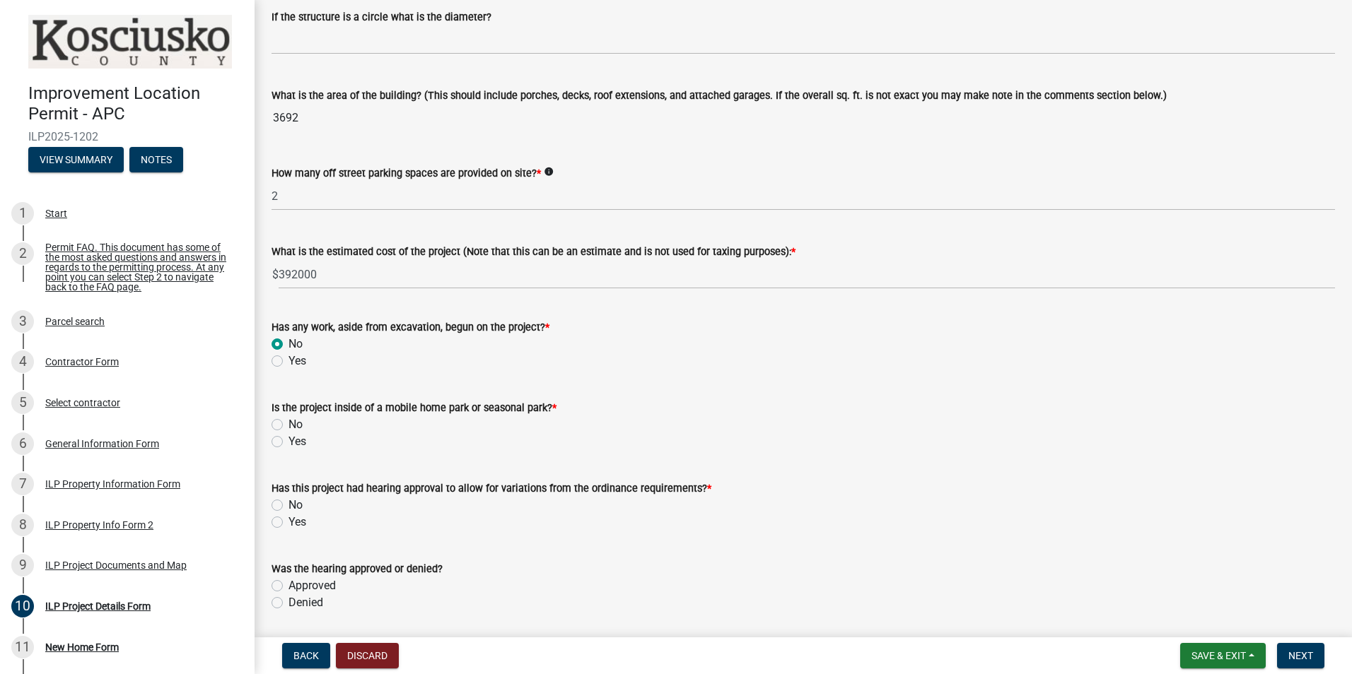
click at [288, 425] on label "No" at bounding box center [295, 424] width 14 height 17
click at [288, 425] on input "No" at bounding box center [292, 420] width 9 height 9
radio input "true"
click at [288, 507] on label "No" at bounding box center [295, 505] width 14 height 17
click at [288, 506] on input "No" at bounding box center [292, 501] width 9 height 9
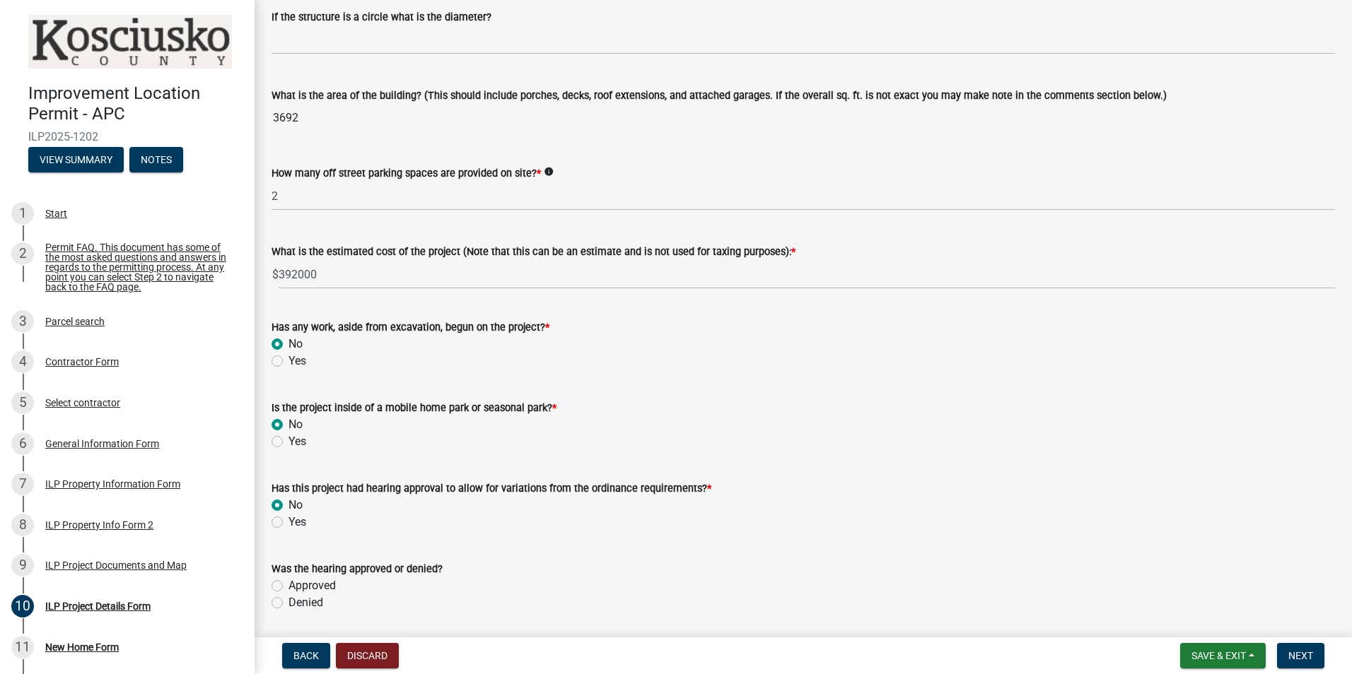
radio input "true"
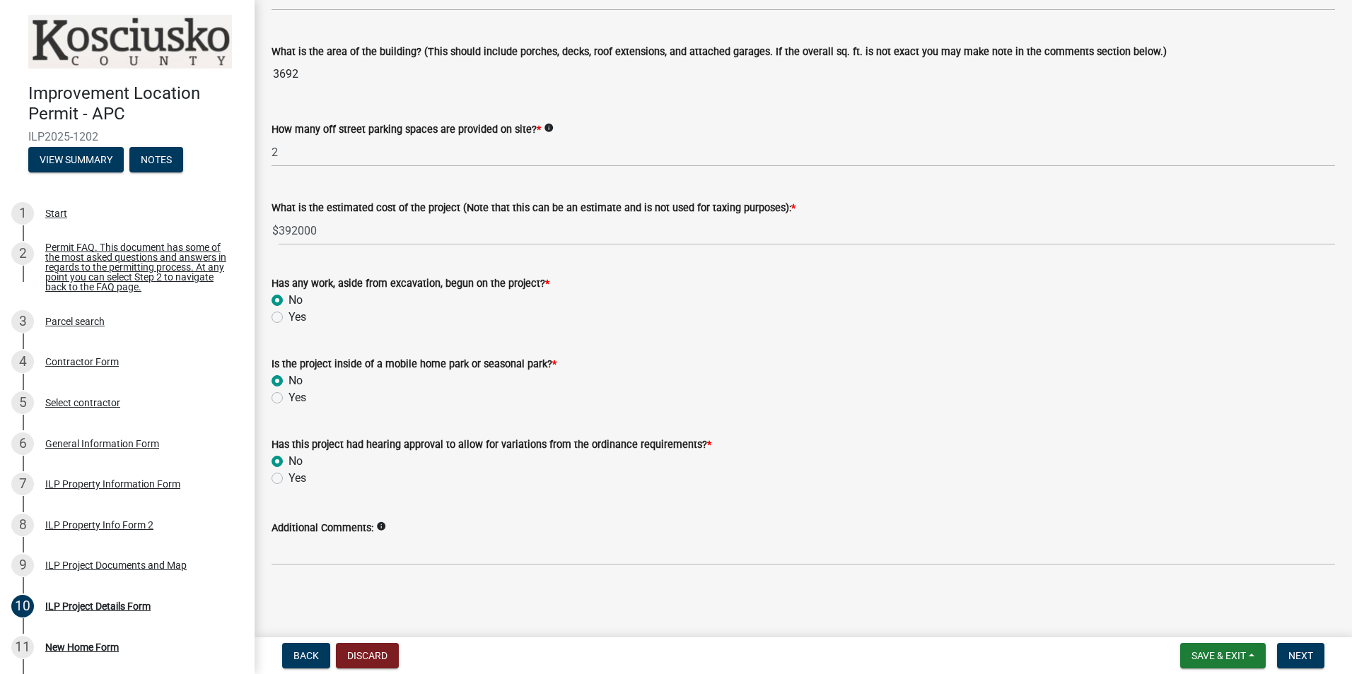
scroll to position [892, 0]
click at [1307, 659] on span "Next" at bounding box center [1300, 655] width 25 height 11
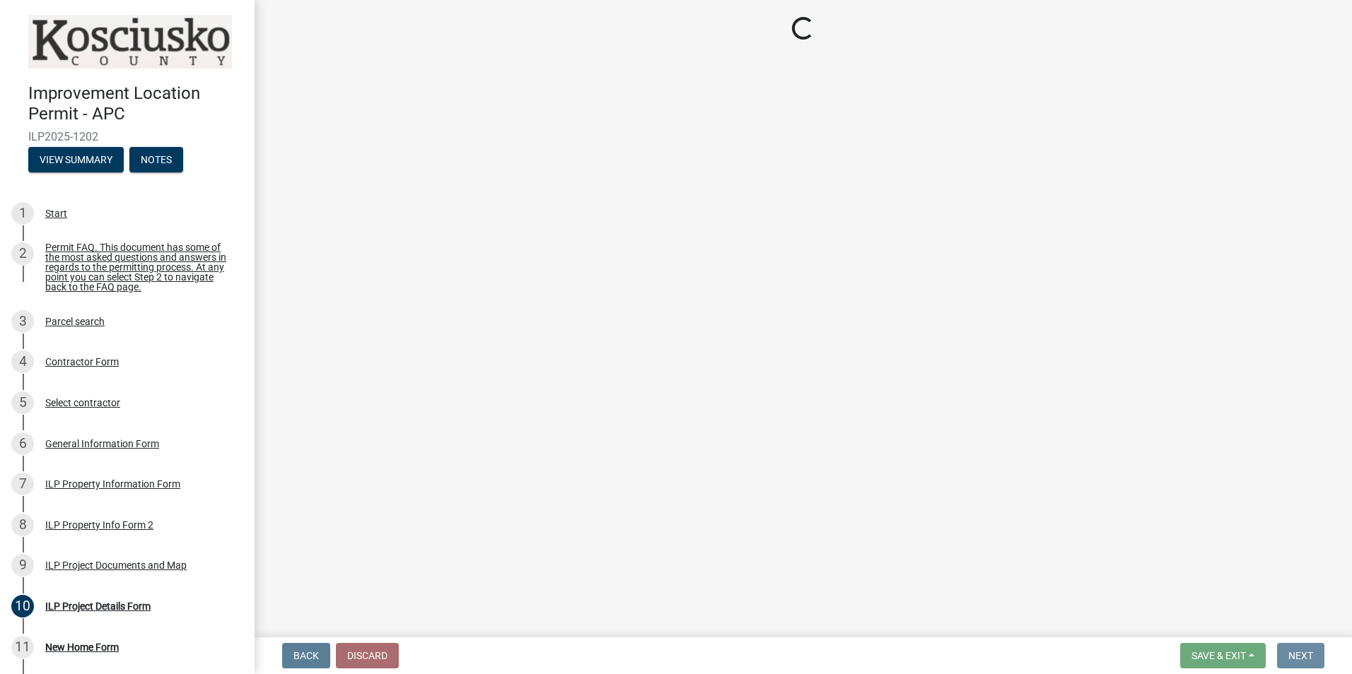
scroll to position [0, 0]
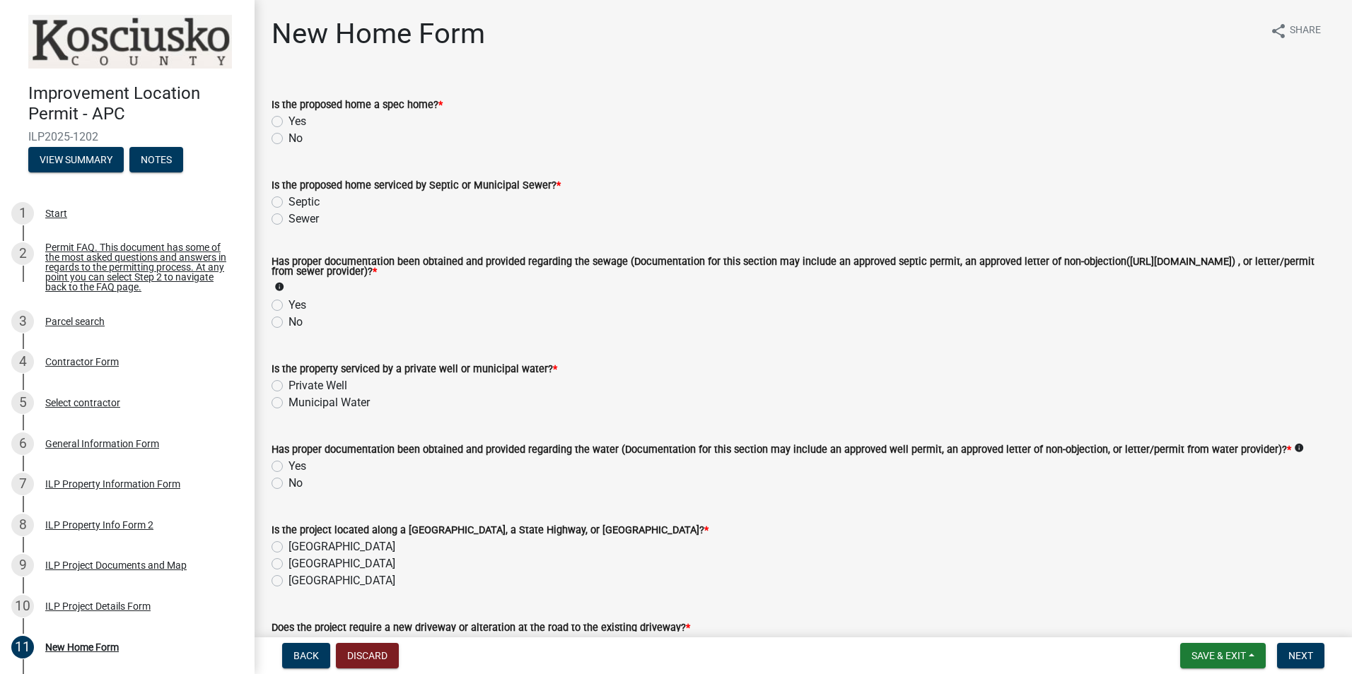
click at [288, 136] on label "No" at bounding box center [295, 138] width 14 height 17
click at [288, 136] on input "No" at bounding box center [292, 134] width 9 height 9
radio input "true"
click at [288, 203] on label "Septic" at bounding box center [303, 202] width 31 height 17
click at [288, 203] on input "Septic" at bounding box center [292, 198] width 9 height 9
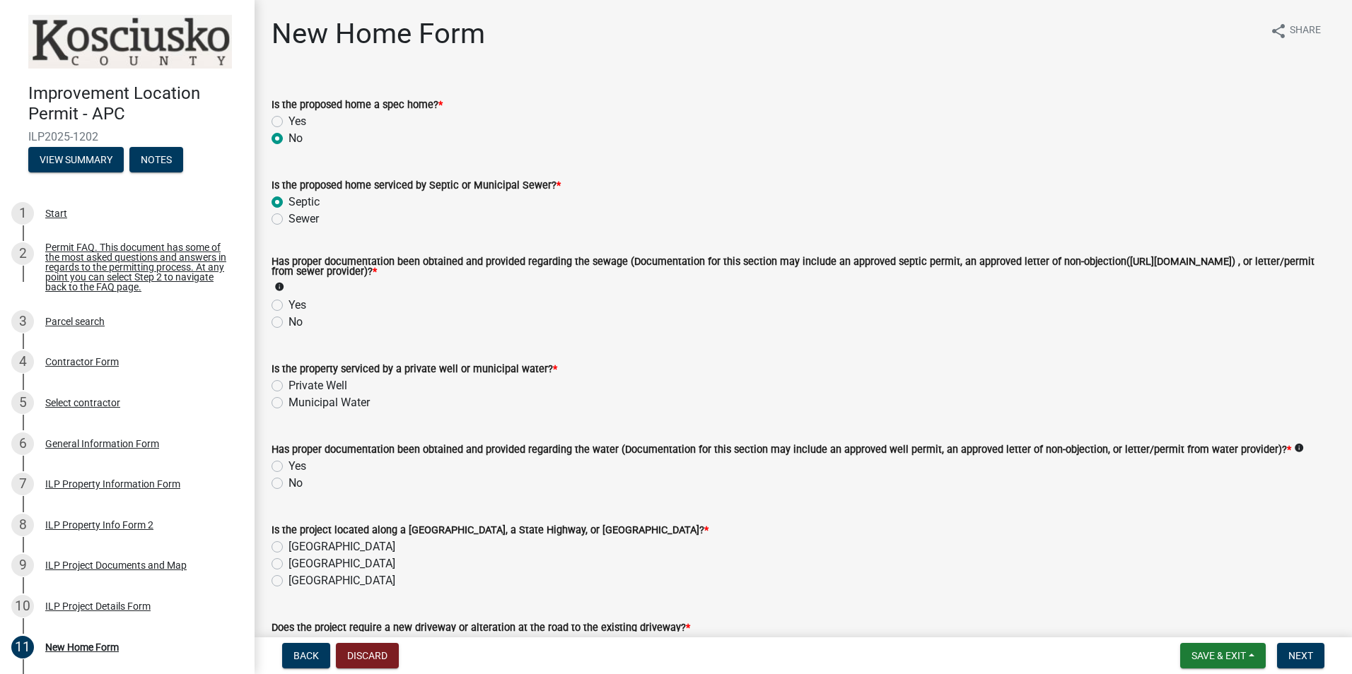
radio input "true"
click at [288, 309] on label "Yes" at bounding box center [297, 305] width 18 height 17
click at [288, 306] on input "Yes" at bounding box center [292, 301] width 9 height 9
radio input "true"
click at [288, 388] on label "Private Well" at bounding box center [317, 385] width 59 height 17
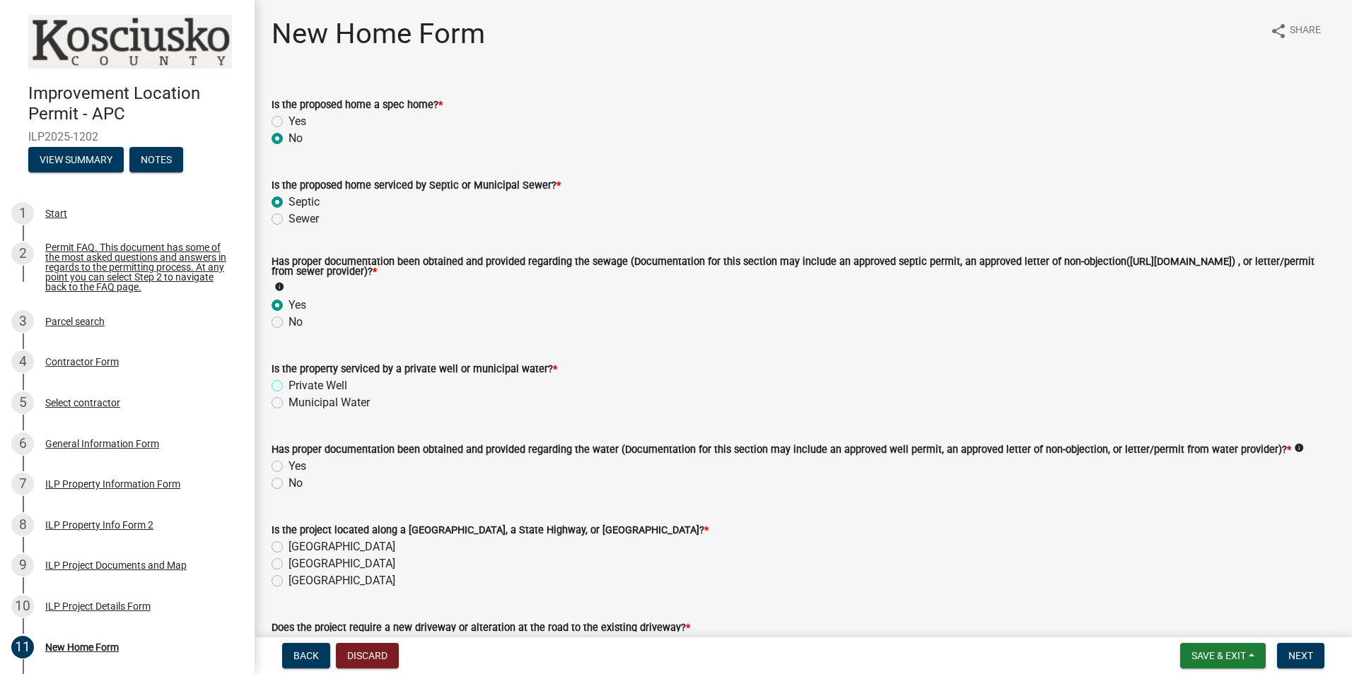
click at [288, 387] on input "Private Well" at bounding box center [292, 381] width 9 height 9
radio input "true"
click at [288, 467] on label "Yes" at bounding box center [297, 466] width 18 height 17
click at [288, 467] on input "Yes" at bounding box center [292, 462] width 9 height 9
radio input "true"
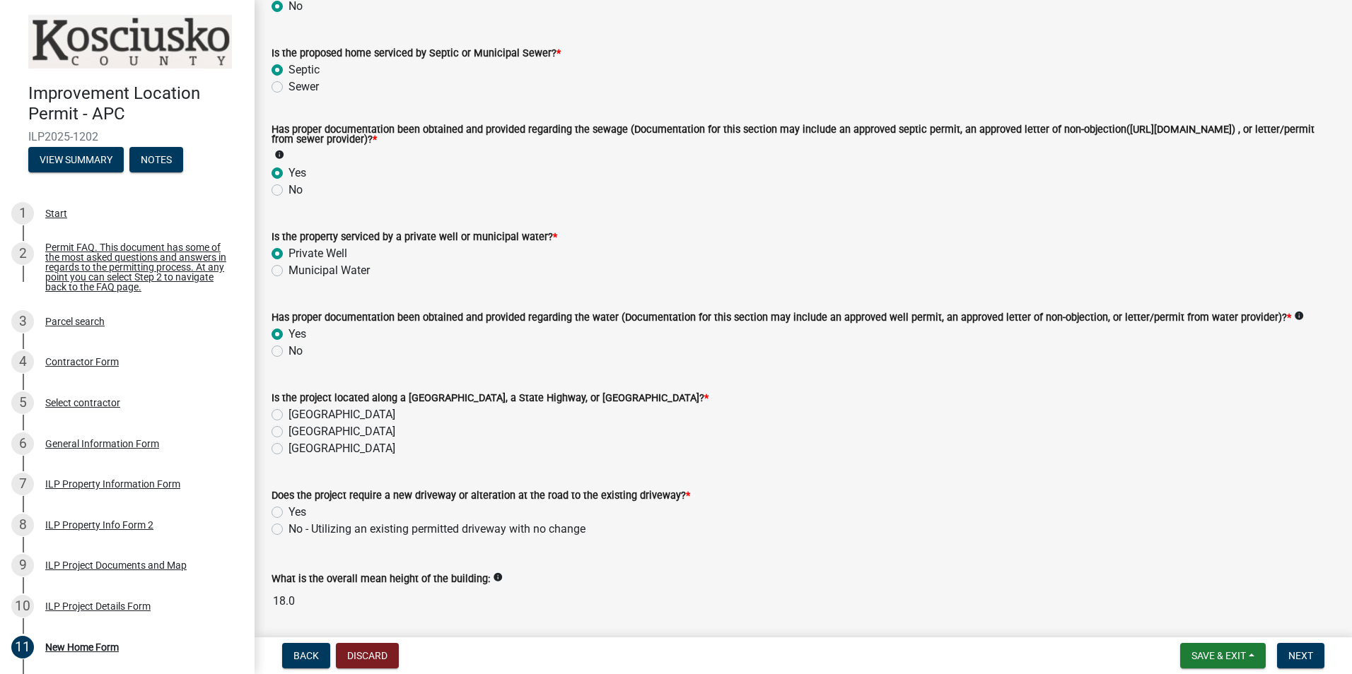
scroll to position [141, 0]
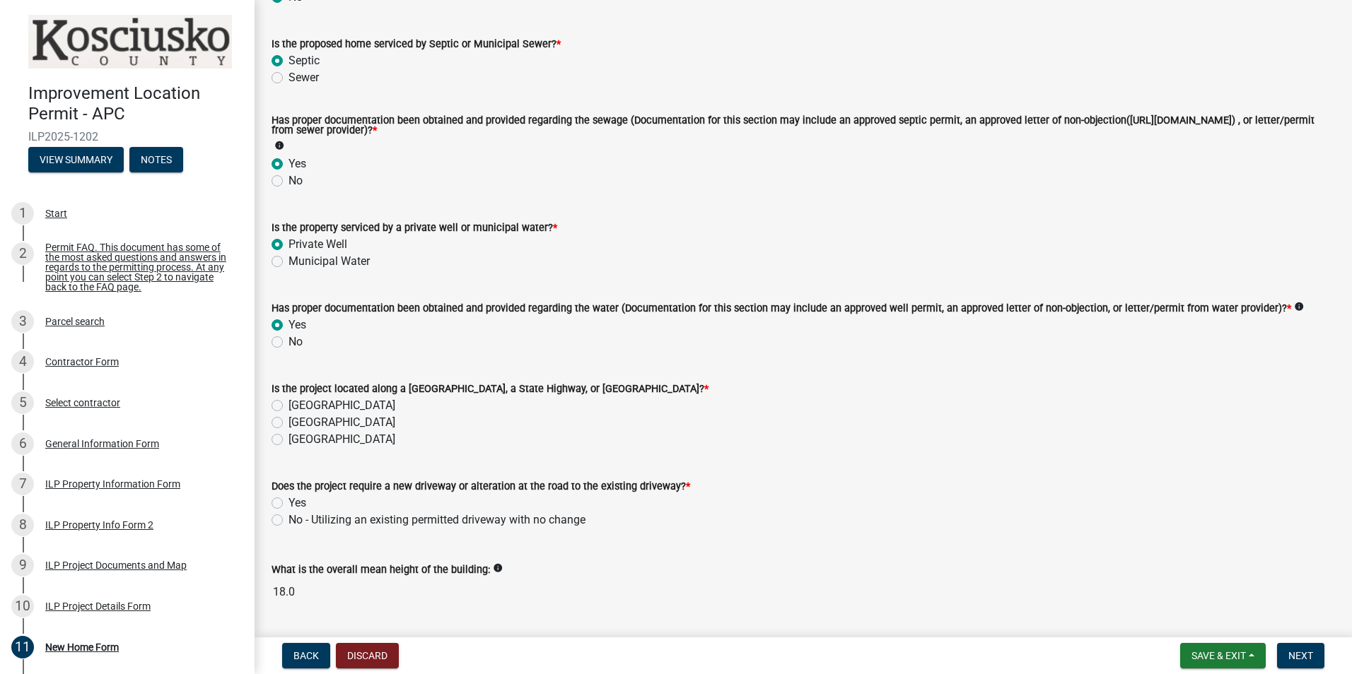
click at [288, 407] on label "[GEOGRAPHIC_DATA]" at bounding box center [341, 405] width 107 height 17
click at [288, 406] on input "[GEOGRAPHIC_DATA]" at bounding box center [292, 401] width 9 height 9
radio input "true"
click at [288, 504] on label "Yes" at bounding box center [297, 503] width 18 height 17
click at [288, 504] on input "Yes" at bounding box center [292, 499] width 9 height 9
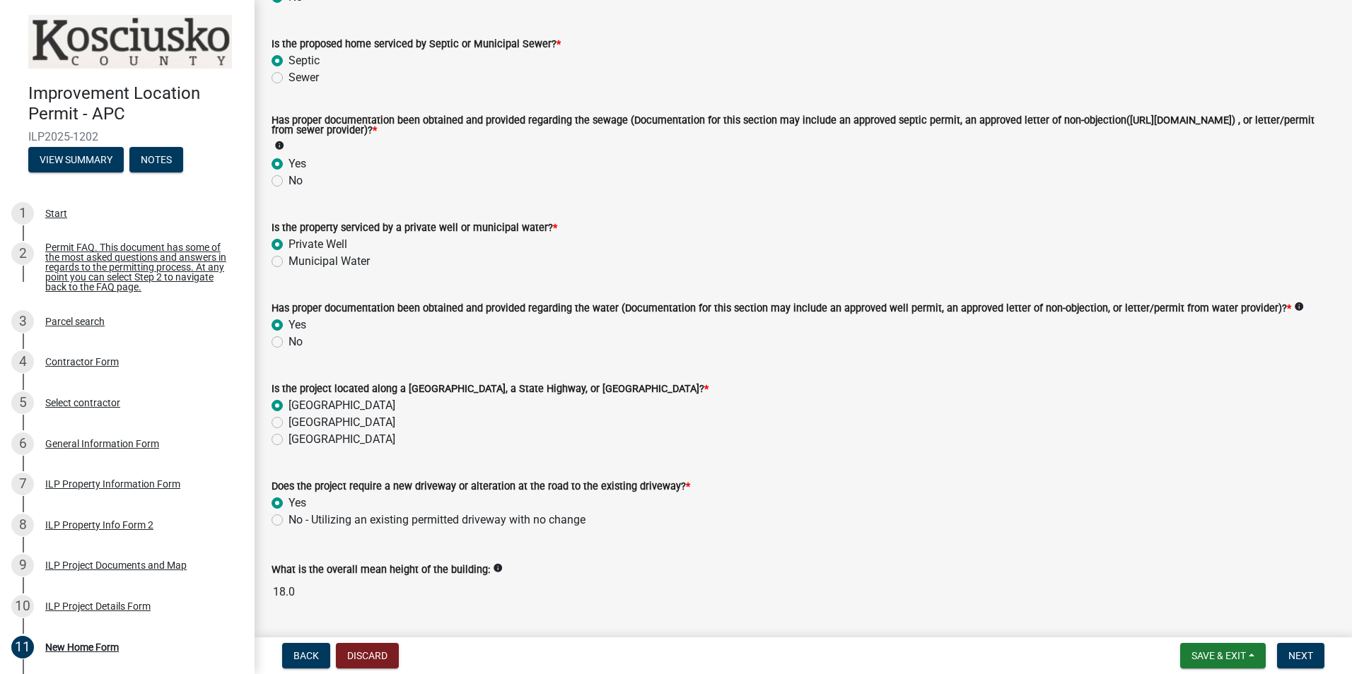
radio input "true"
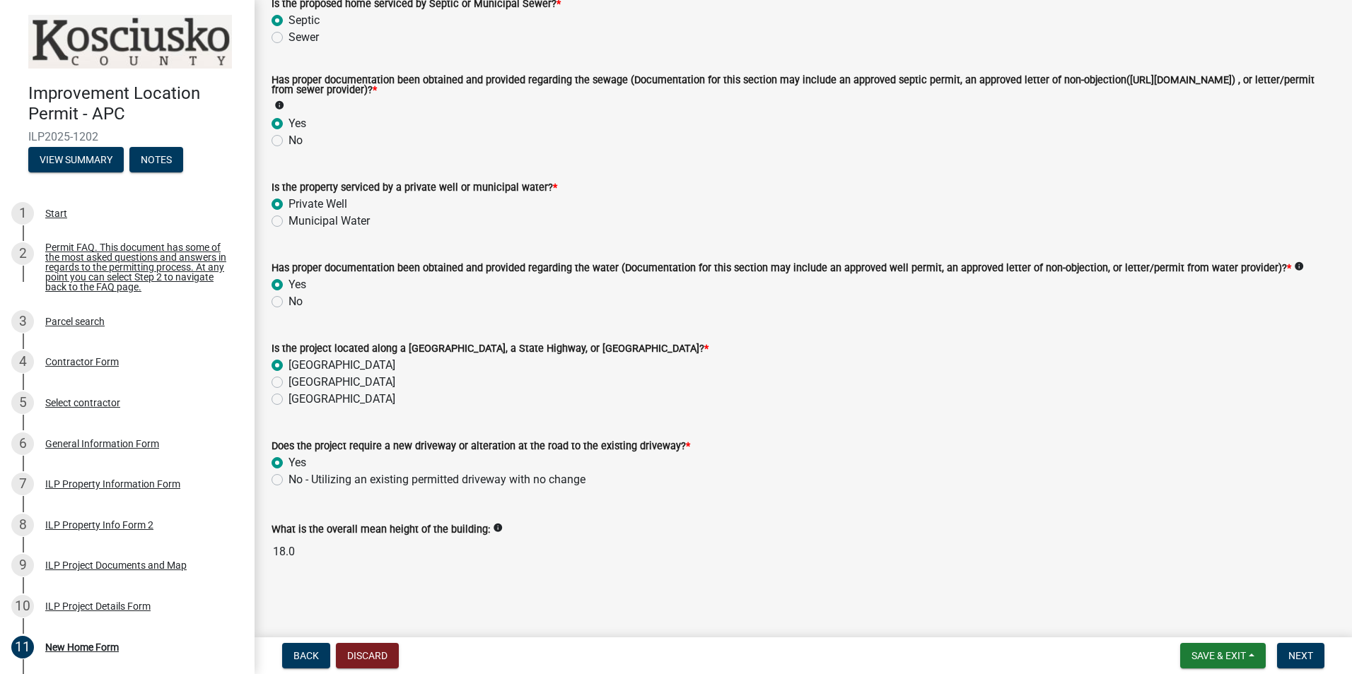
scroll to position [183, 0]
click at [1303, 656] on span "Next" at bounding box center [1300, 655] width 25 height 11
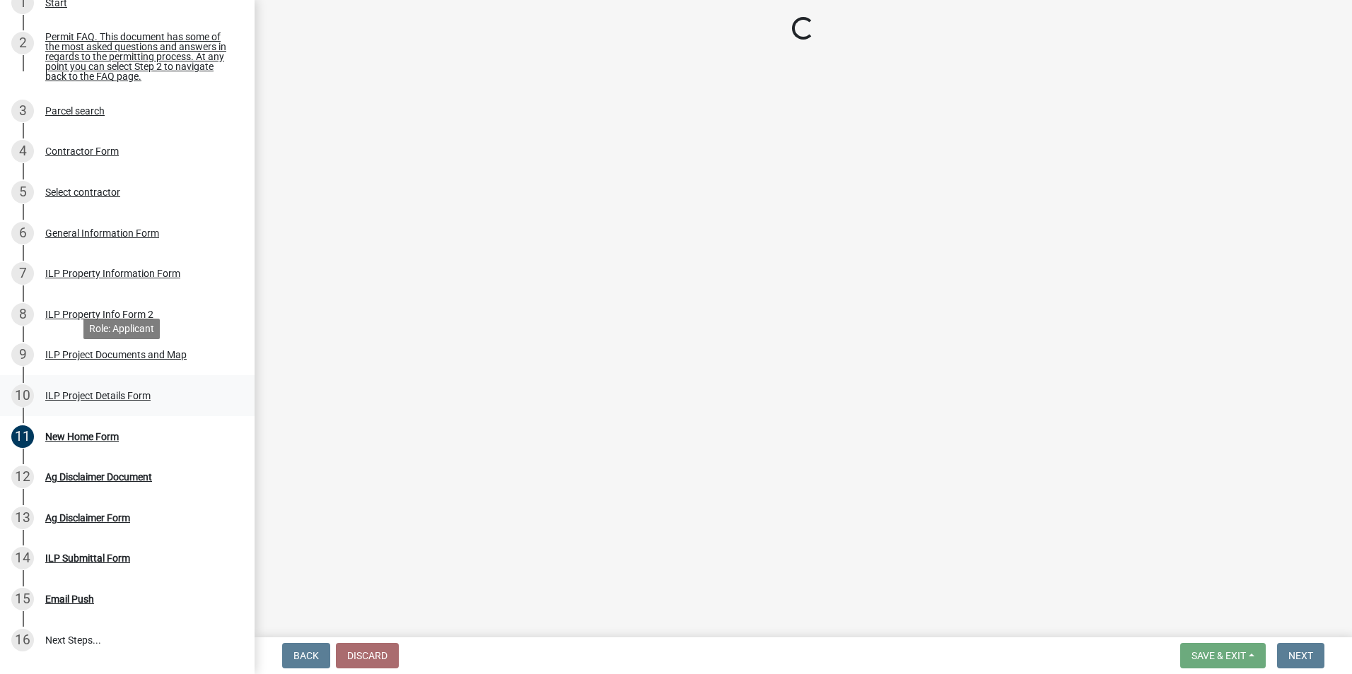
scroll to position [212, 0]
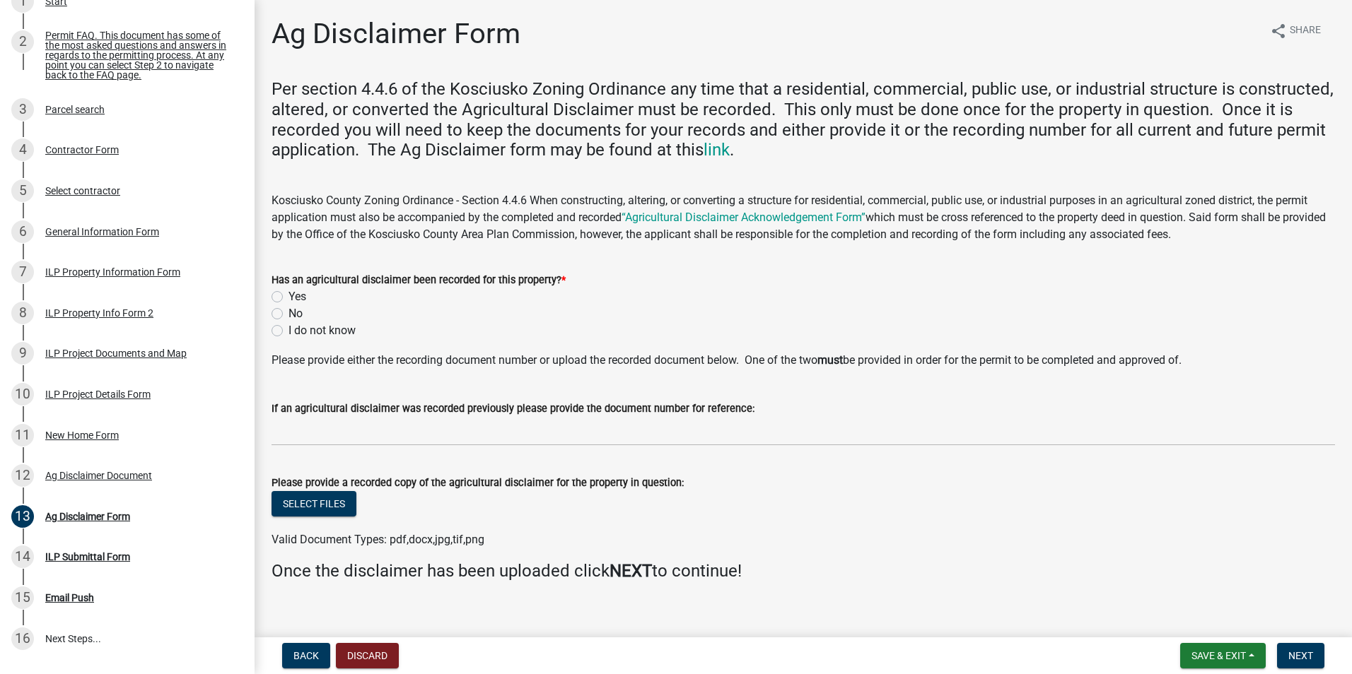
click at [288, 300] on label "Yes" at bounding box center [297, 296] width 18 height 17
click at [288, 298] on input "Yes" at bounding box center [292, 292] width 9 height 9
radio input "true"
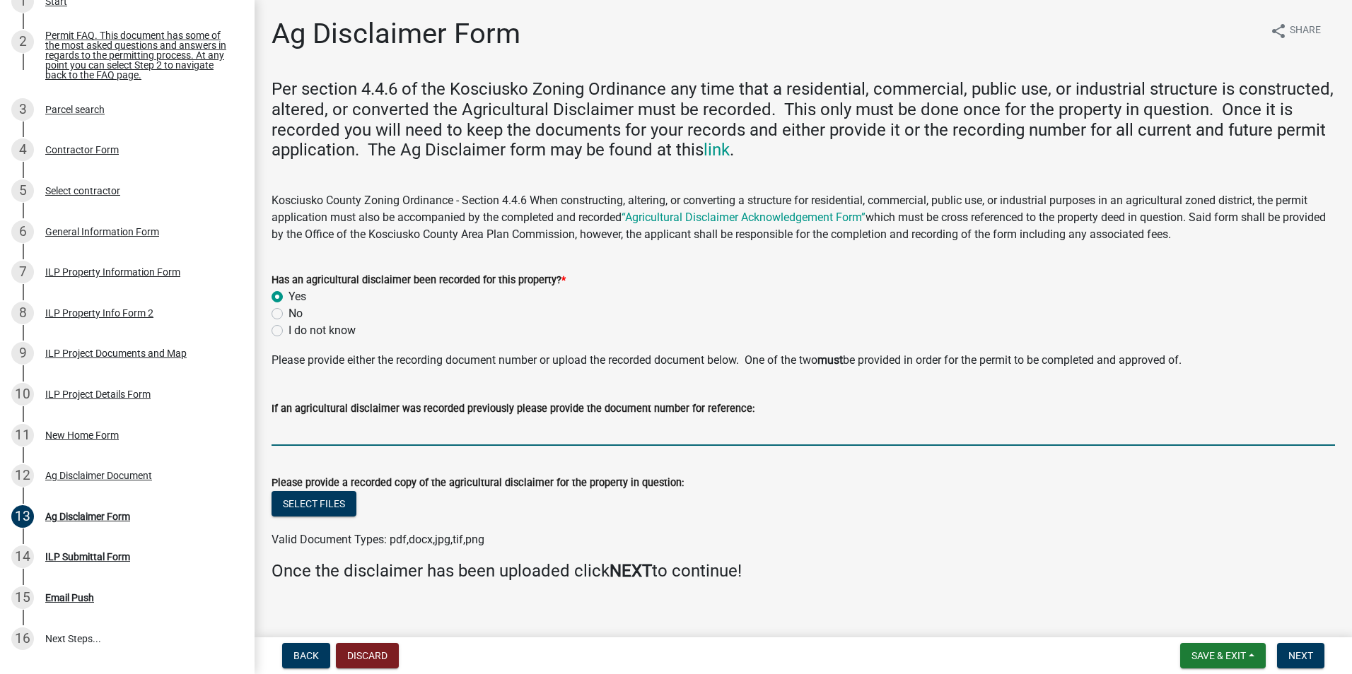
click at [340, 432] on input "If an agricultural disclaimer was recorded previously please provide the docume…" at bounding box center [802, 431] width 1063 height 29
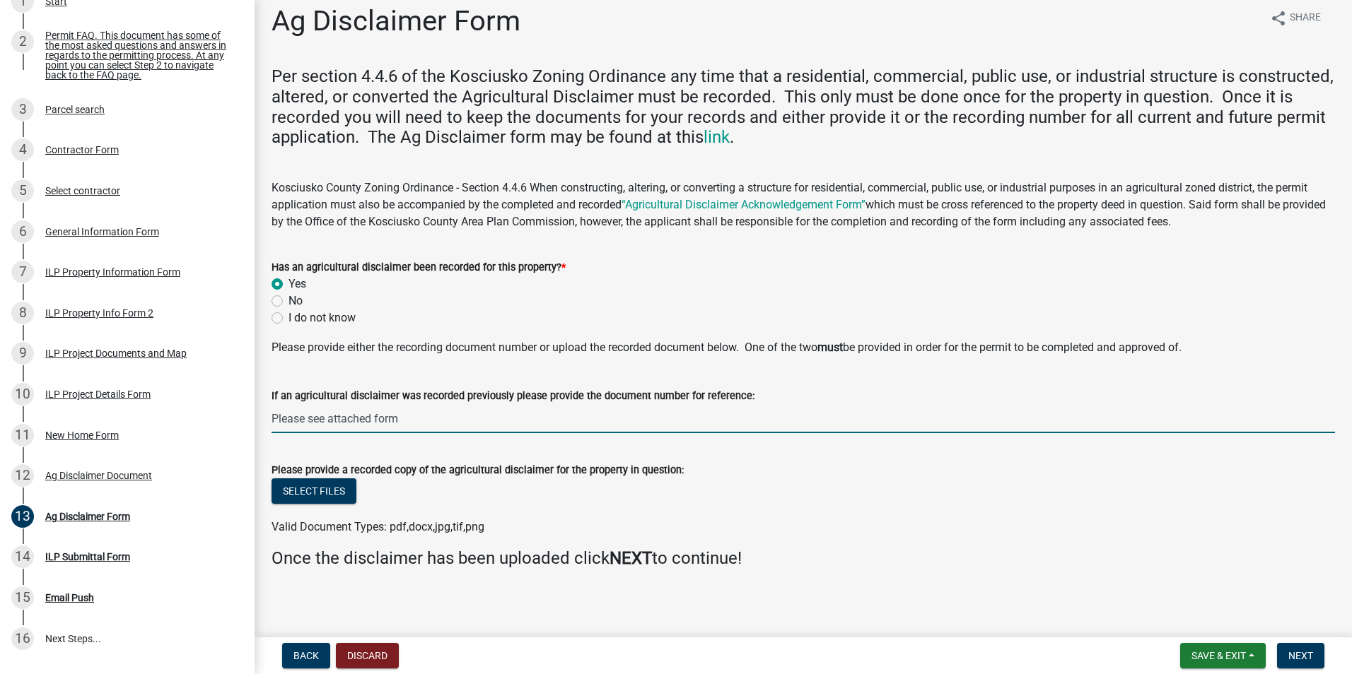
scroll to position [16, 0]
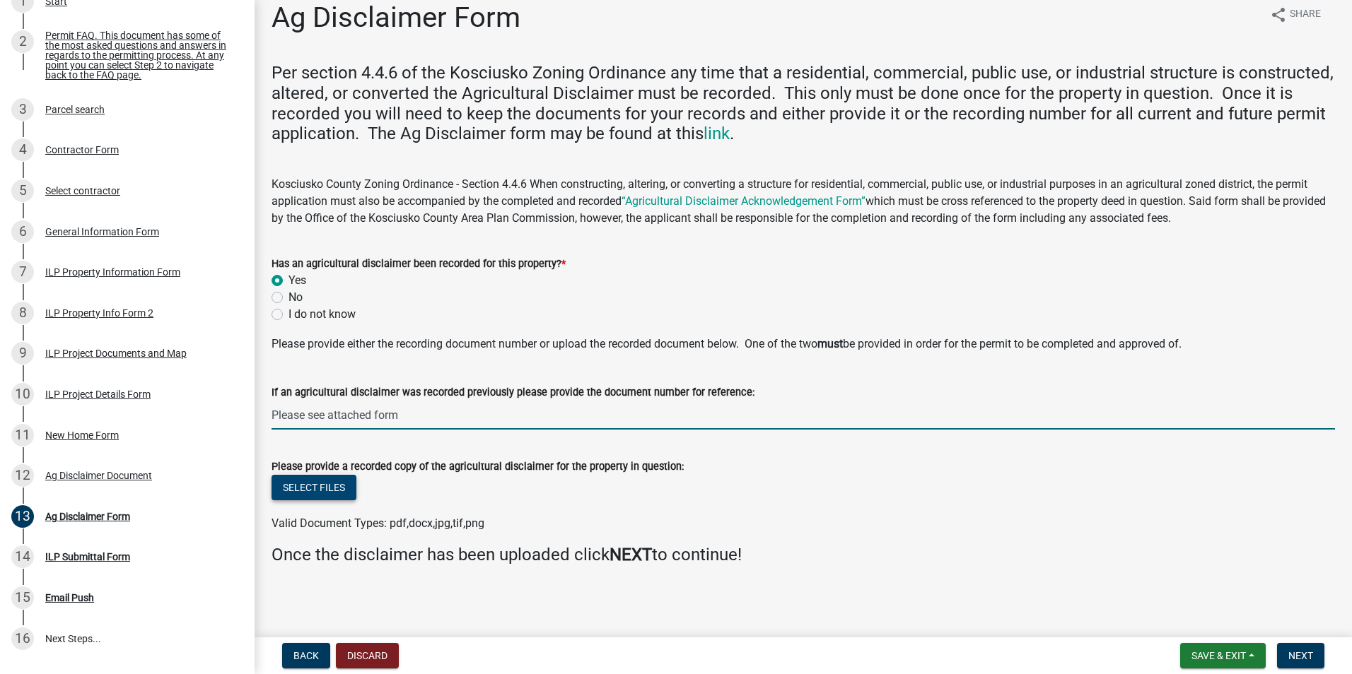
type input "Please see attached form"
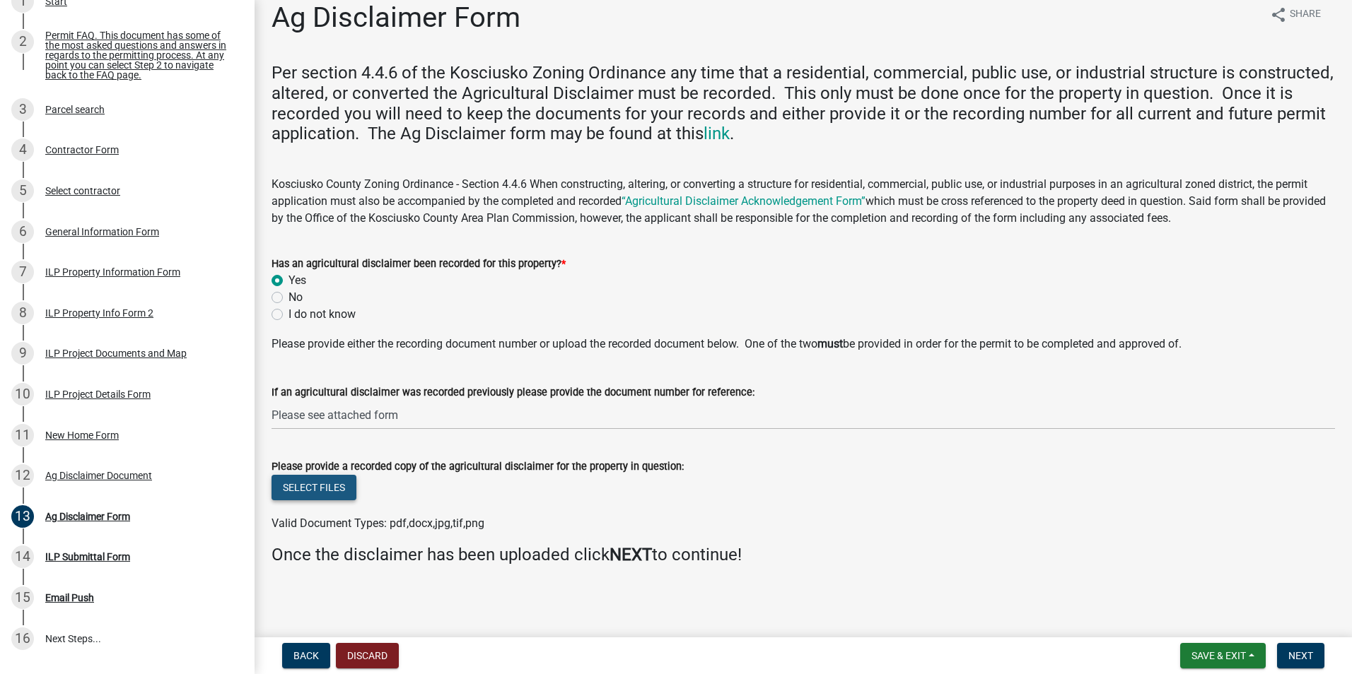
click at [341, 488] on button "Select files" at bounding box center [313, 487] width 85 height 25
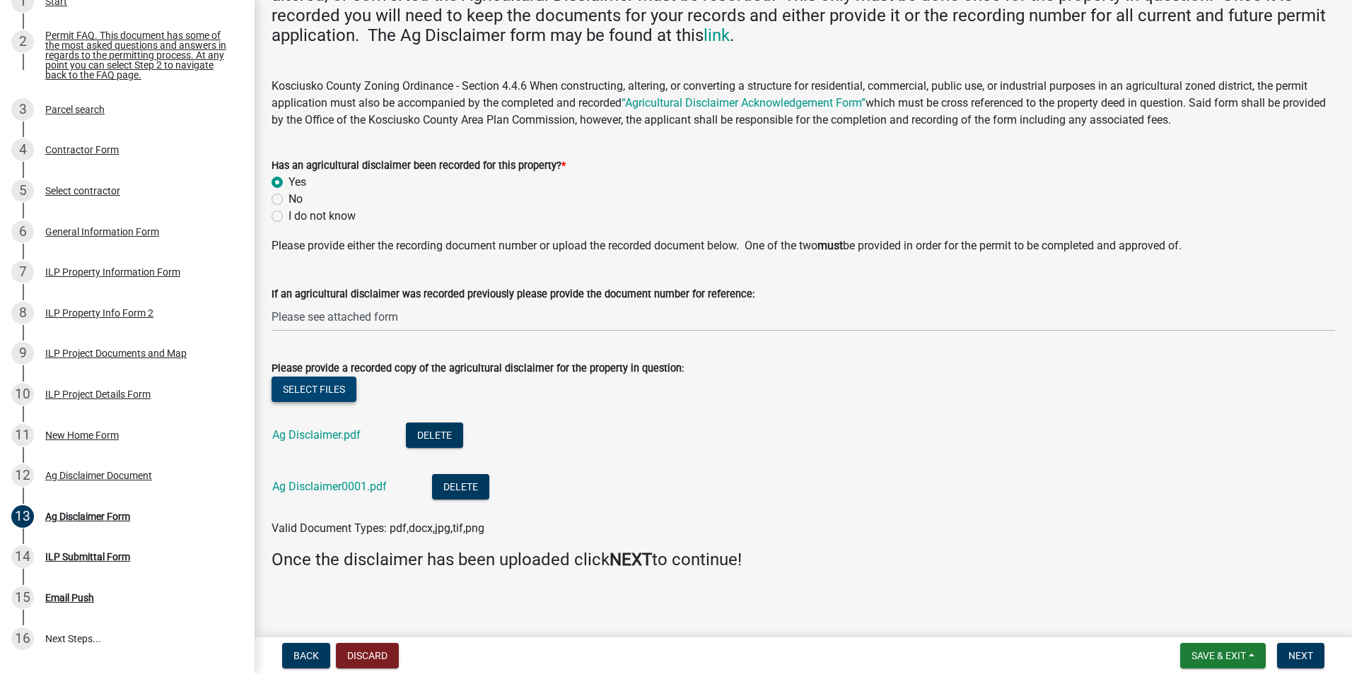
scroll to position [119, 0]
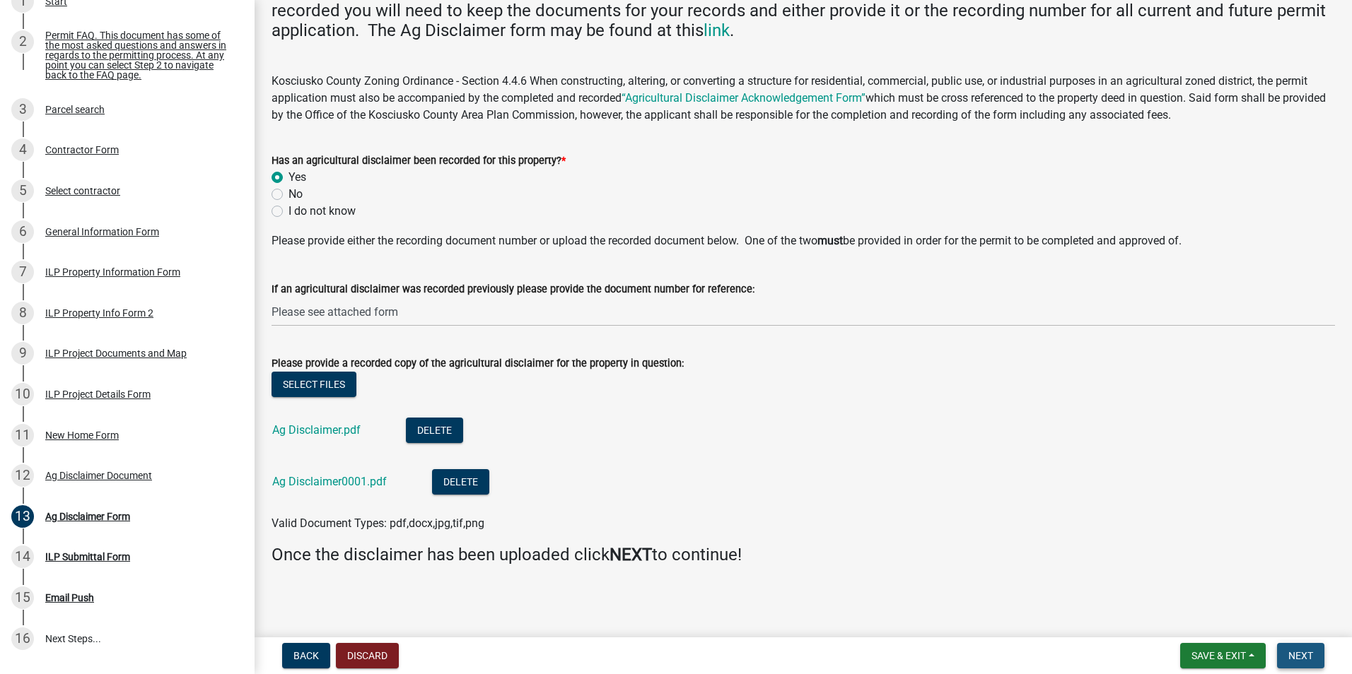
click at [1300, 648] on button "Next" at bounding box center [1300, 655] width 47 height 25
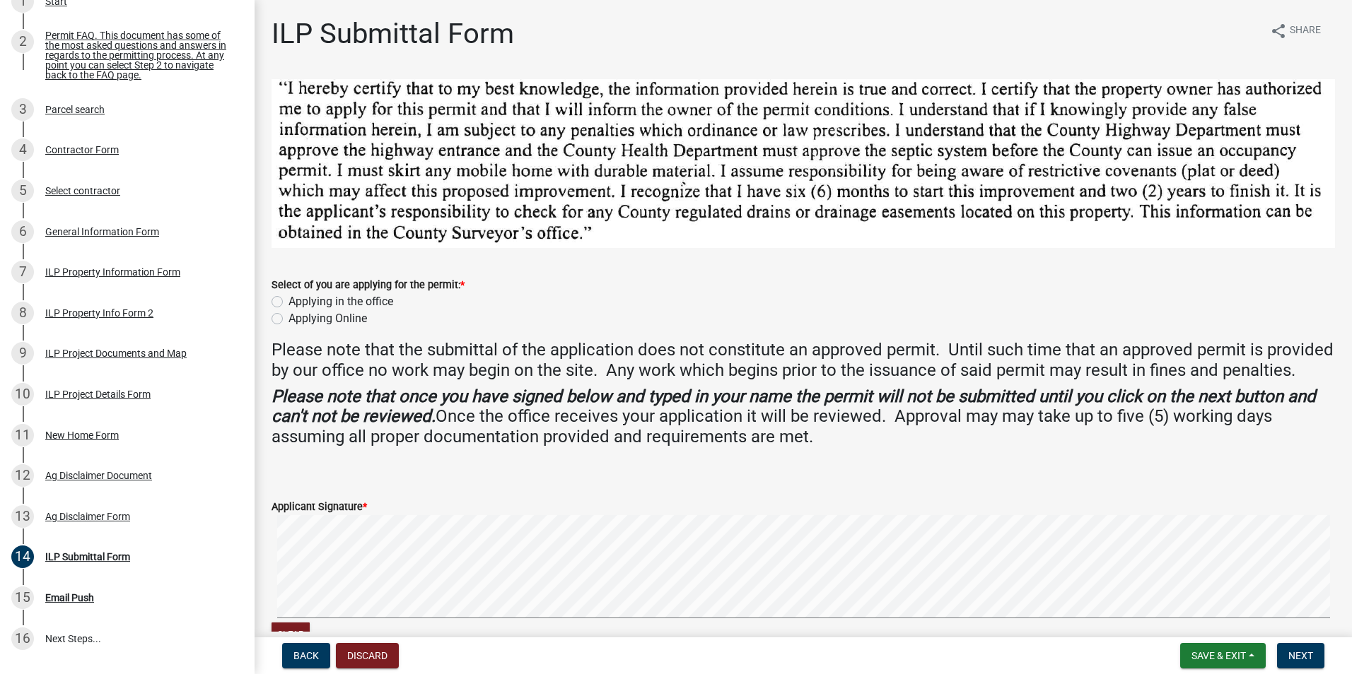
click at [288, 313] on label "Applying Online" at bounding box center [327, 318] width 78 height 17
click at [288, 313] on input "Applying Online" at bounding box center [292, 314] width 9 height 9
radio input "true"
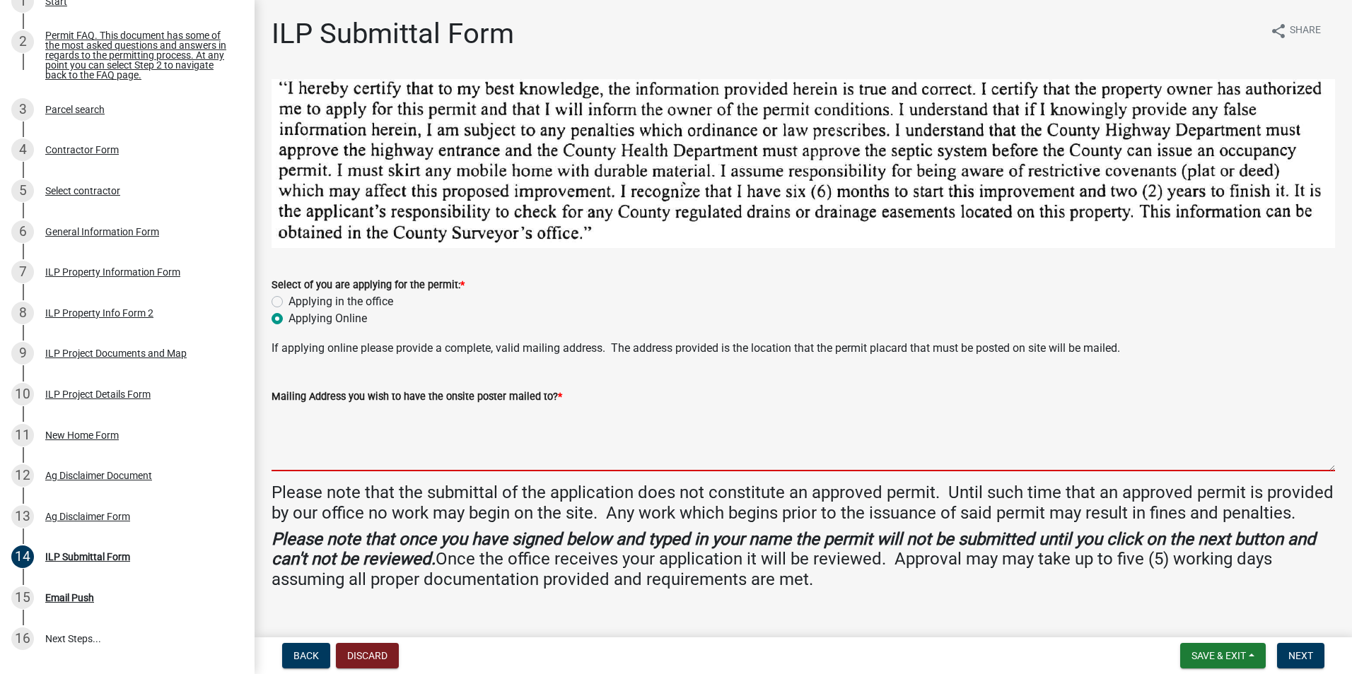
click at [313, 421] on textarea "Mailing Address you wish to have the onsite poster mailed to? *" at bounding box center [802, 438] width 1063 height 66
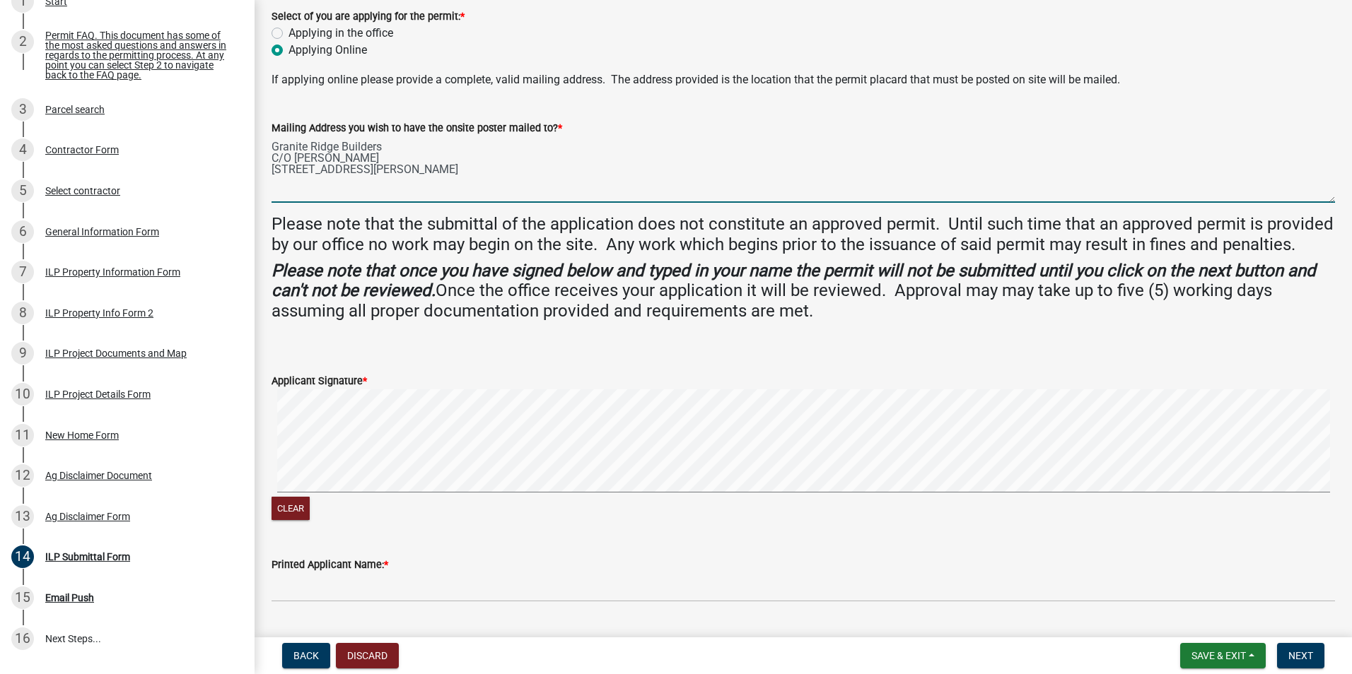
scroll to position [283, 0]
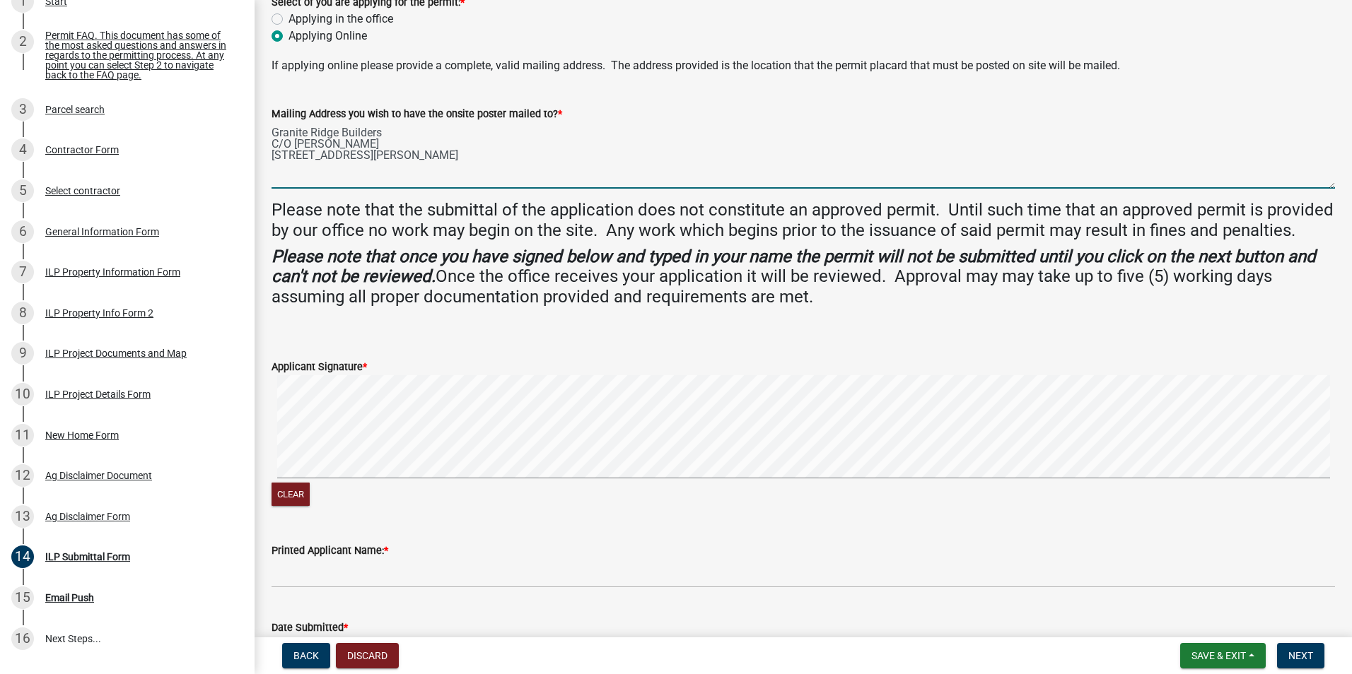
type textarea "Granite Ridge Builders C/O [PERSON_NAME] [STREET_ADDRESS][PERSON_NAME]"
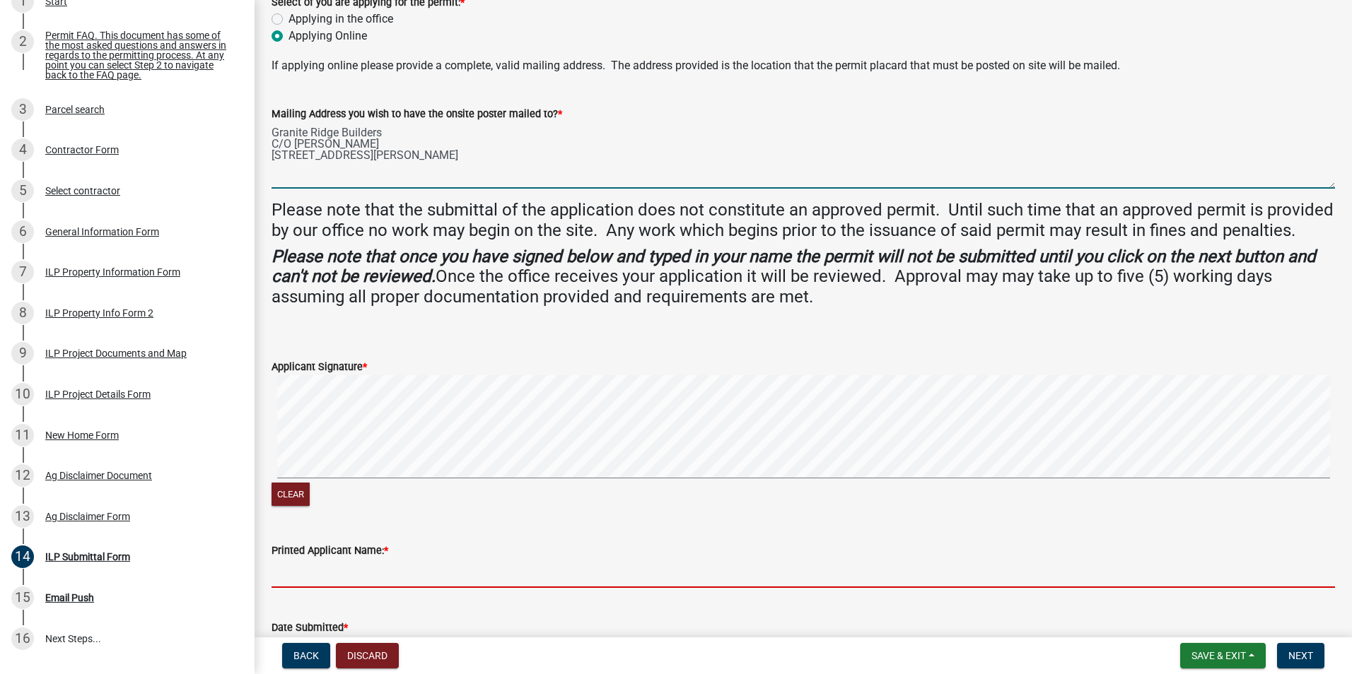
click at [367, 588] on input "Printed Applicant Name: *" at bounding box center [802, 573] width 1063 height 29
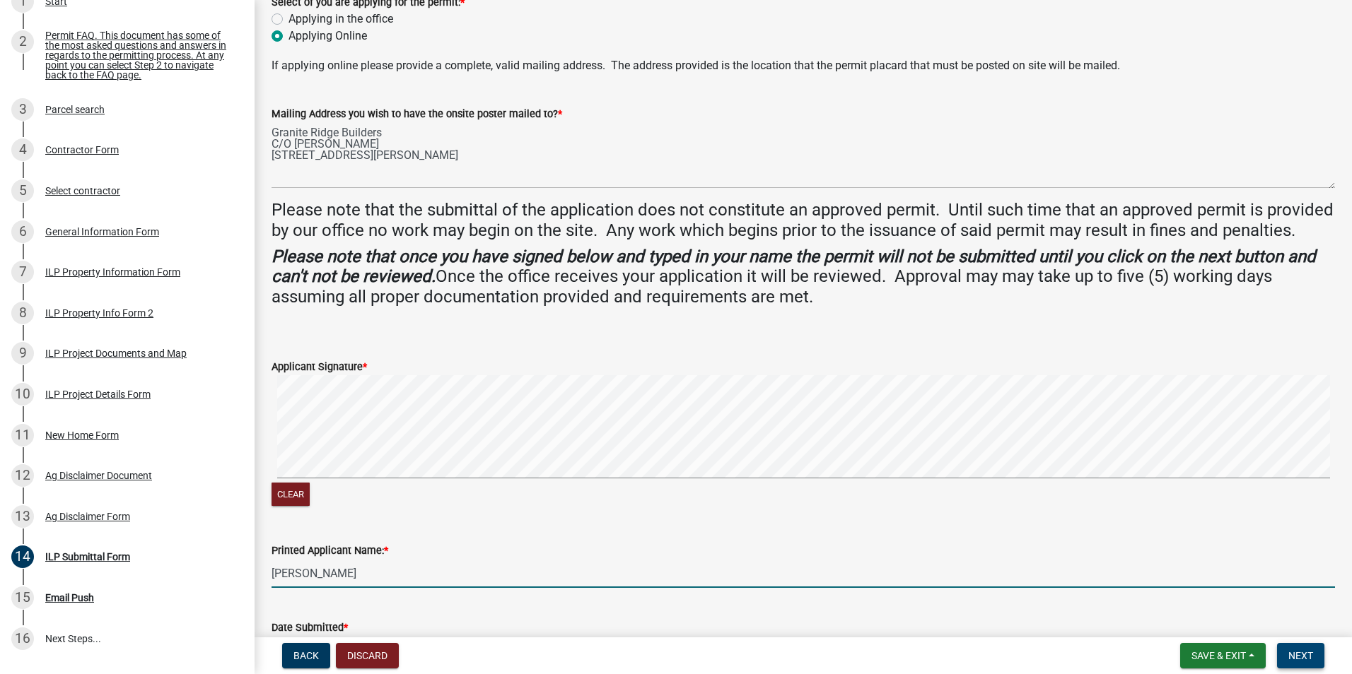
type input "[PERSON_NAME]"
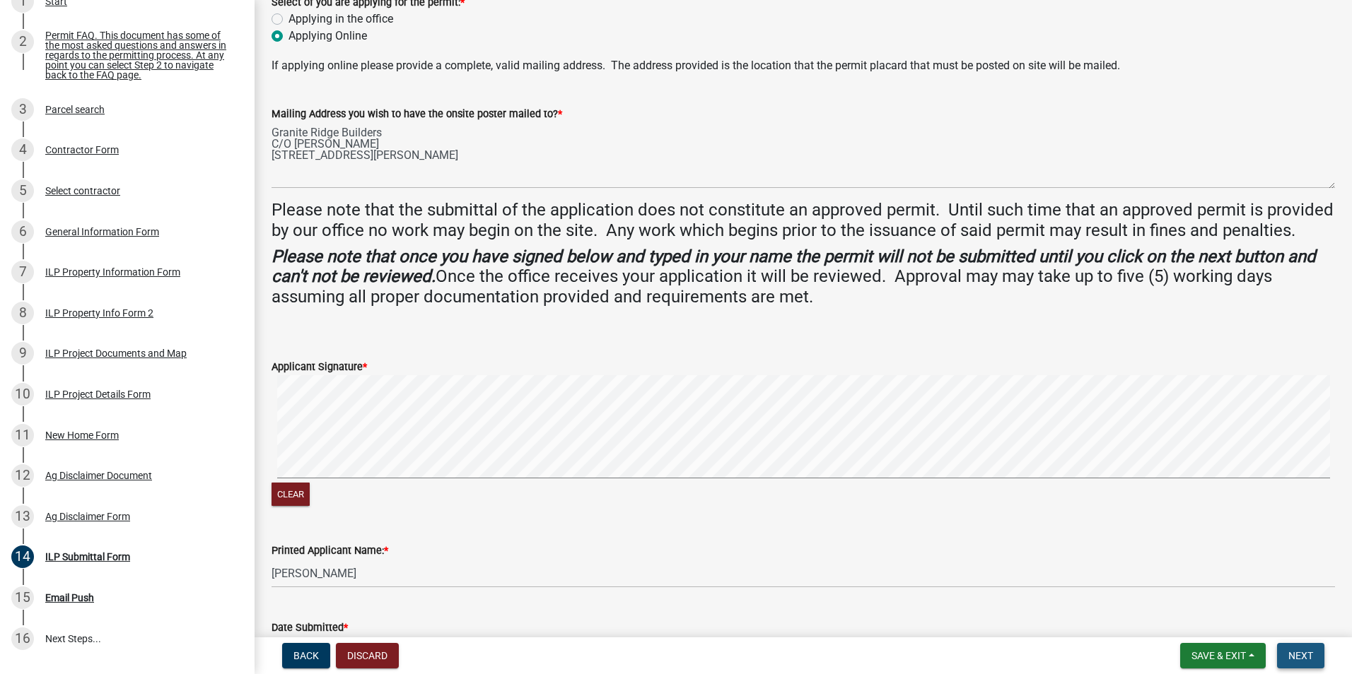
click at [1298, 650] on span "Next" at bounding box center [1300, 655] width 25 height 11
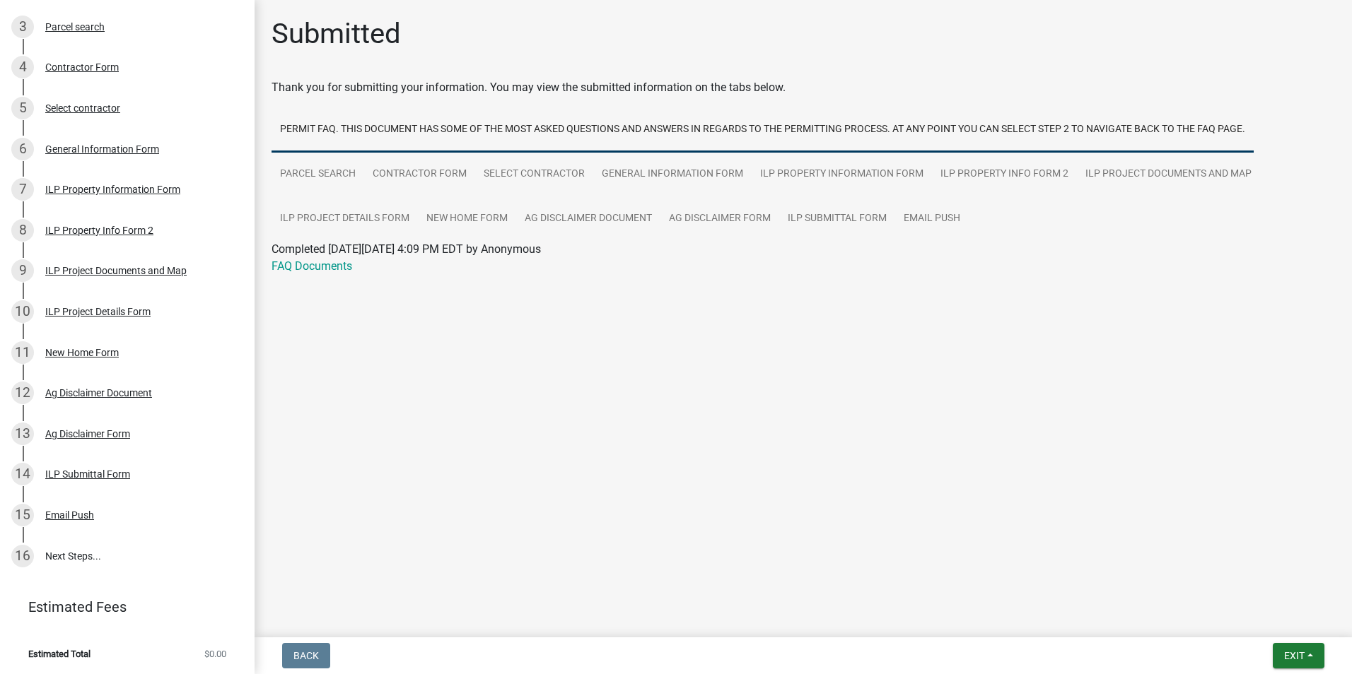
scroll to position [303, 0]
